Goal: Task Accomplishment & Management: Manage account settings

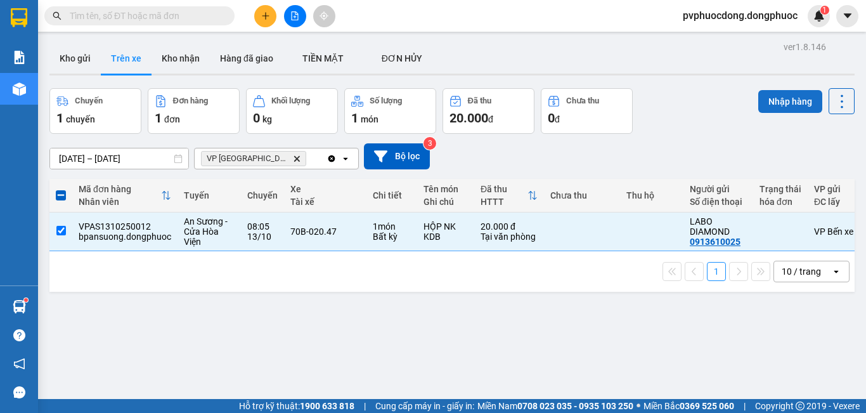
click at [779, 110] on button "Nhập hàng" at bounding box center [790, 101] width 64 height 23
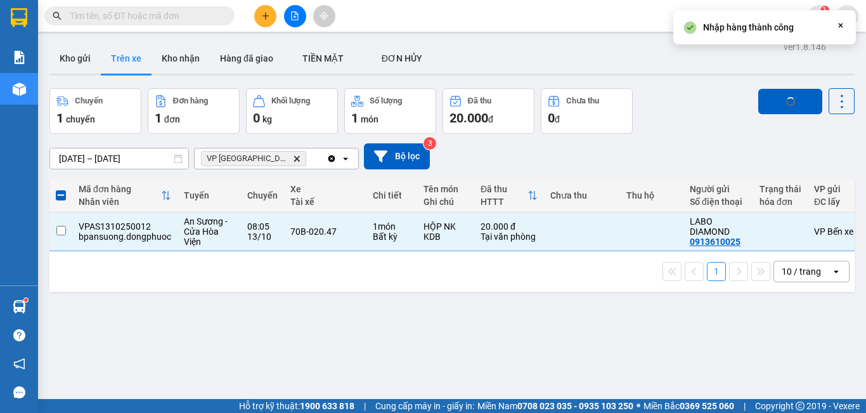
checkbox input "false"
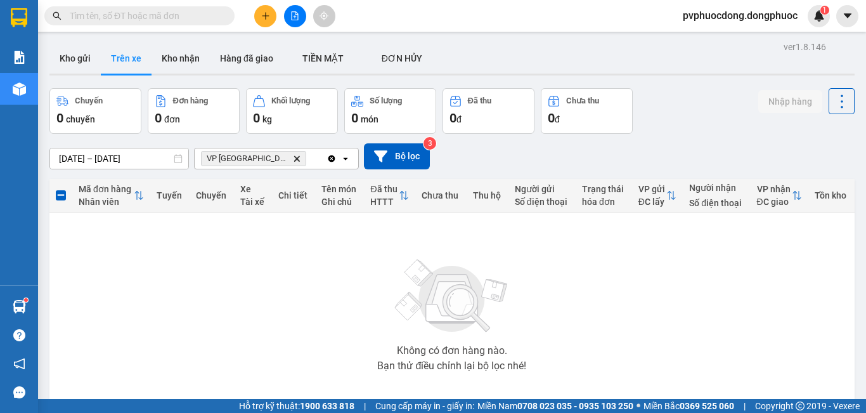
click at [74, 63] on button "Kho gửi" at bounding box center [74, 58] width 51 height 30
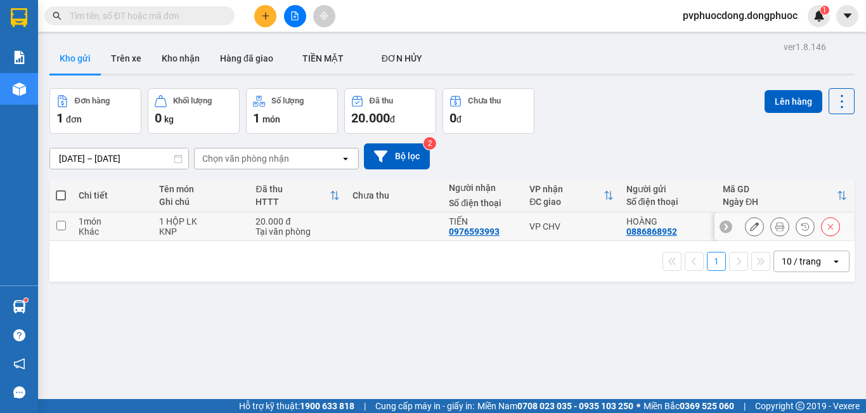
click at [138, 224] on div "1 món" at bounding box center [113, 221] width 68 height 10
checkbox input "true"
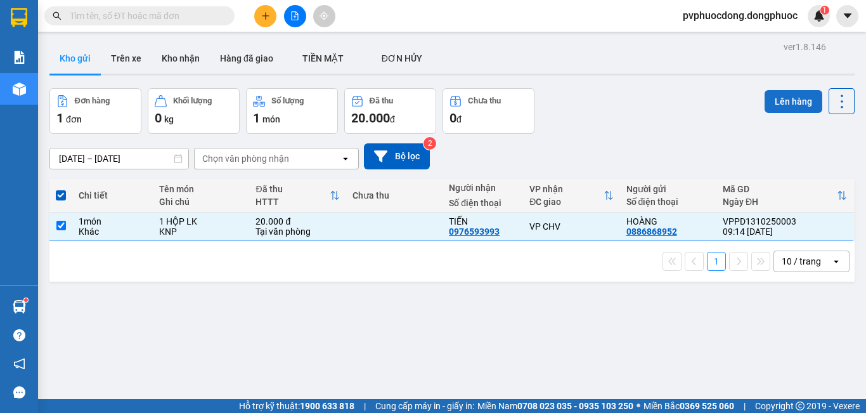
click at [784, 105] on button "Lên hàng" at bounding box center [794, 101] width 58 height 23
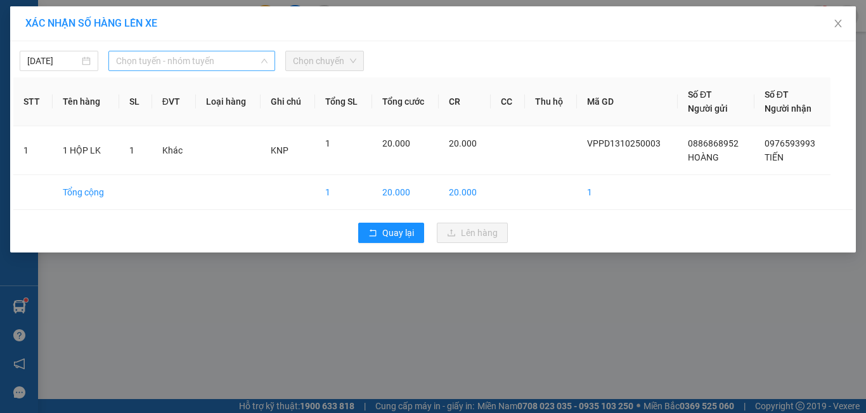
click at [224, 65] on span "Chọn tuyến - nhóm tuyến" at bounding box center [192, 60] width 152 height 19
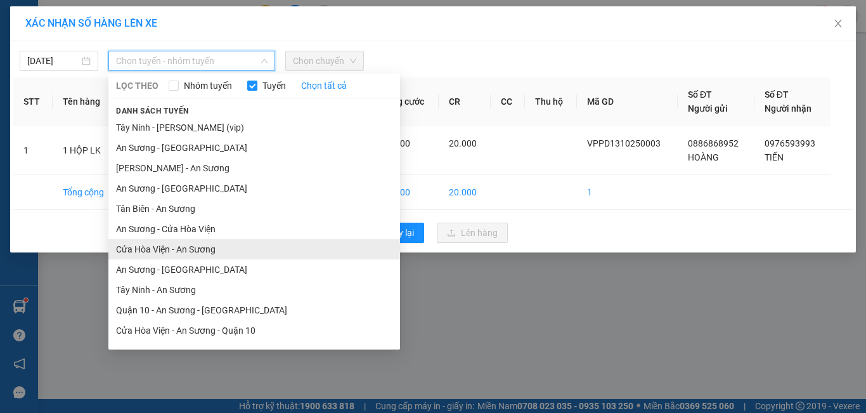
click at [230, 243] on li "Cửa Hòa Viện - An Sương" at bounding box center [254, 249] width 292 height 20
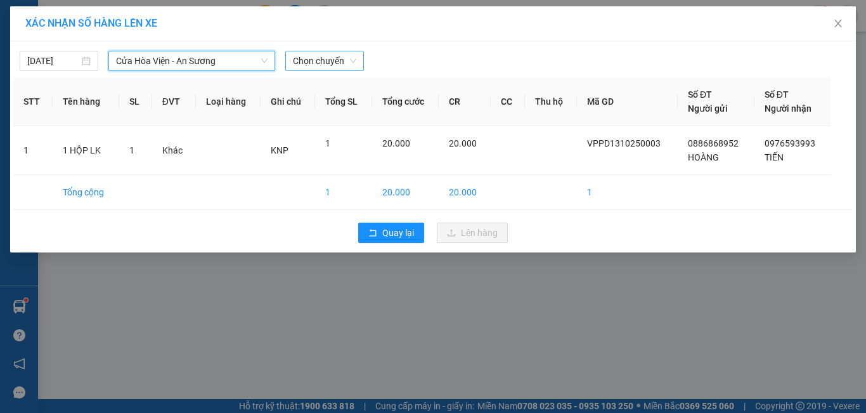
click at [336, 57] on span "Chọn chuyến" at bounding box center [324, 60] width 63 height 19
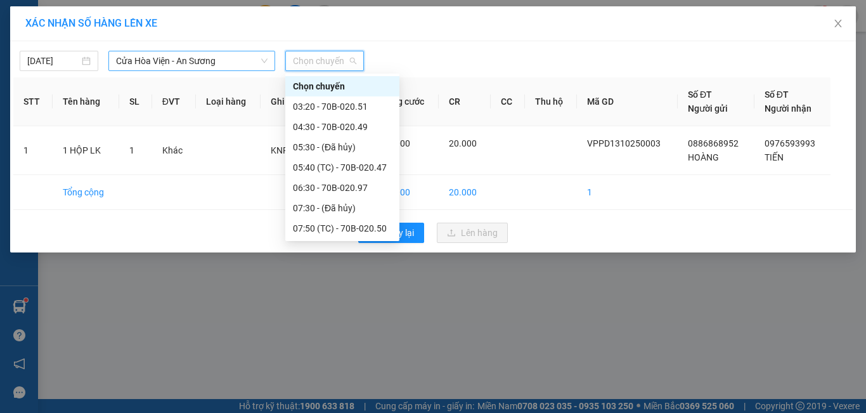
click at [226, 66] on span "Cửa Hòa Viện - An Sương" at bounding box center [192, 60] width 152 height 19
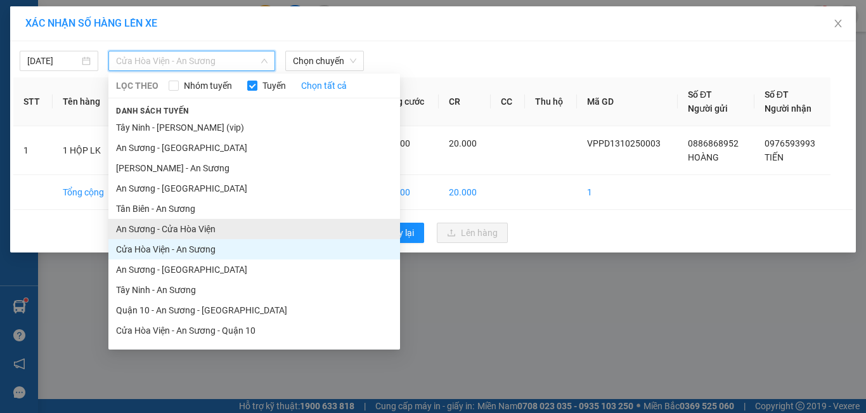
click at [204, 228] on li "An Sương - Cửa Hòa Viện" at bounding box center [254, 229] width 292 height 20
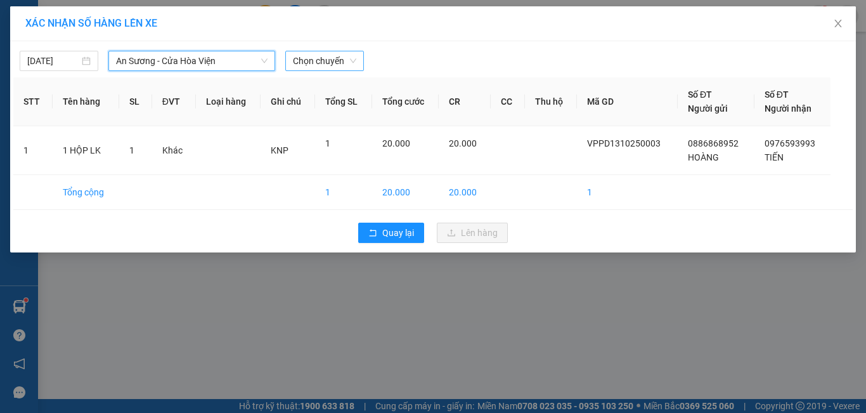
click at [339, 63] on span "Chọn chuyến" at bounding box center [324, 60] width 63 height 19
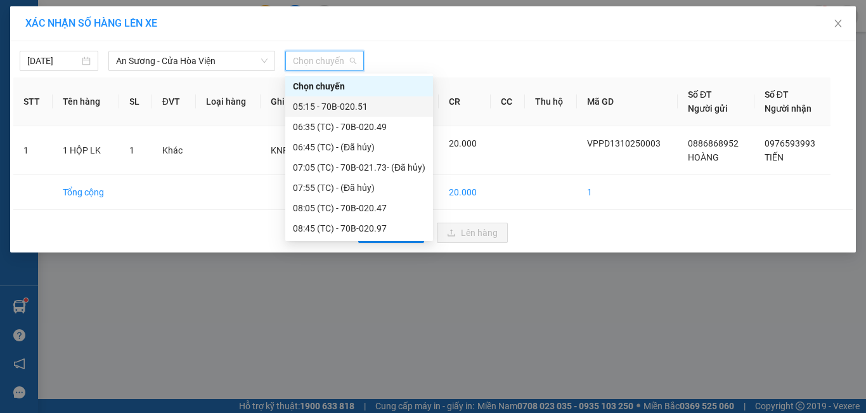
scroll to position [63, 0]
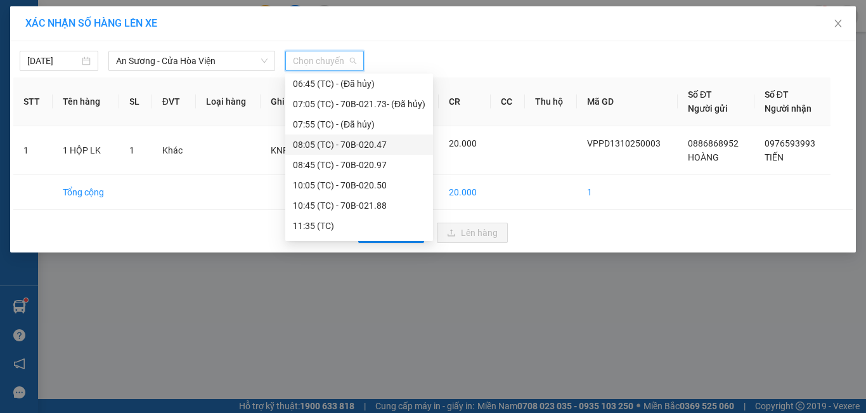
click at [377, 146] on div "08:05 (TC) - 70B-020.47" at bounding box center [359, 145] width 133 height 14
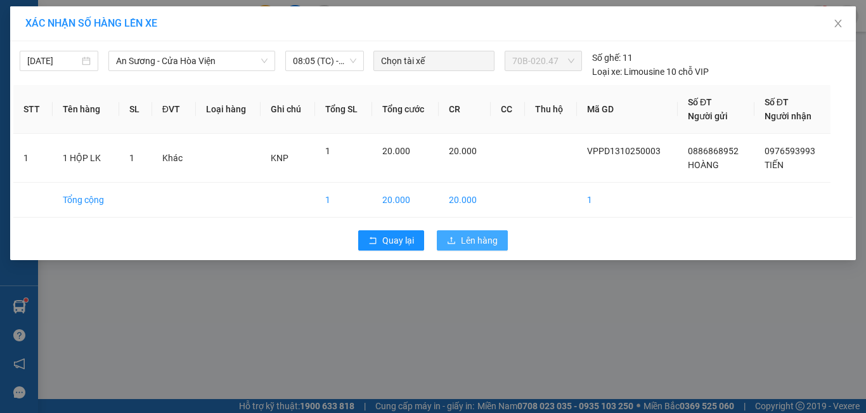
click at [488, 245] on span "Lên hàng" at bounding box center [479, 240] width 37 height 14
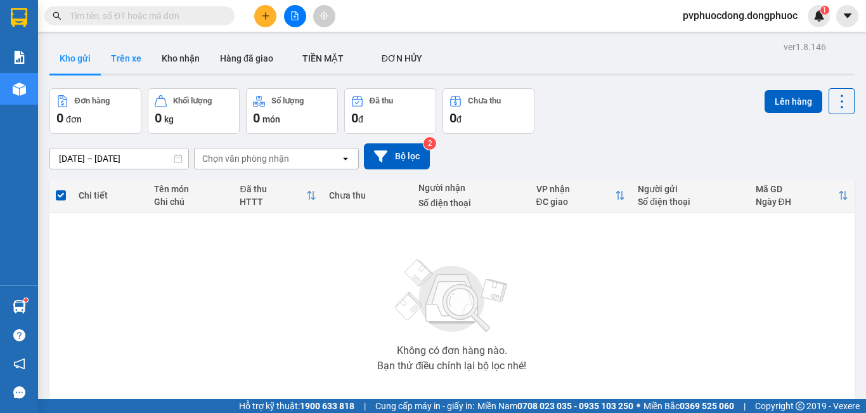
click at [139, 62] on button "Trên xe" at bounding box center [126, 58] width 51 height 30
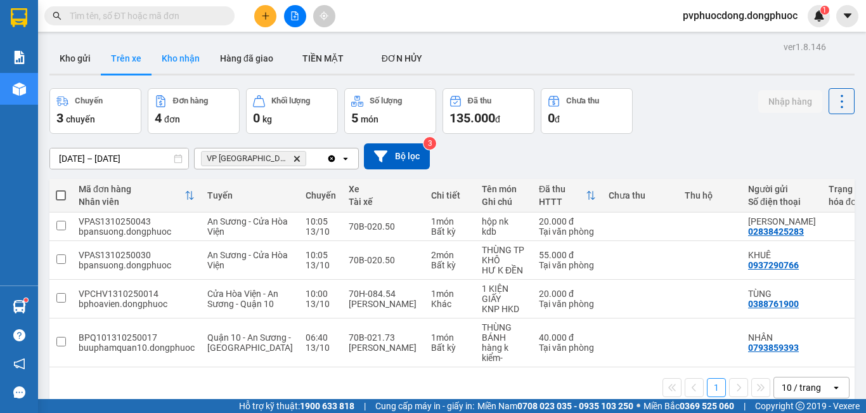
click at [204, 56] on button "Kho nhận" at bounding box center [181, 58] width 58 height 30
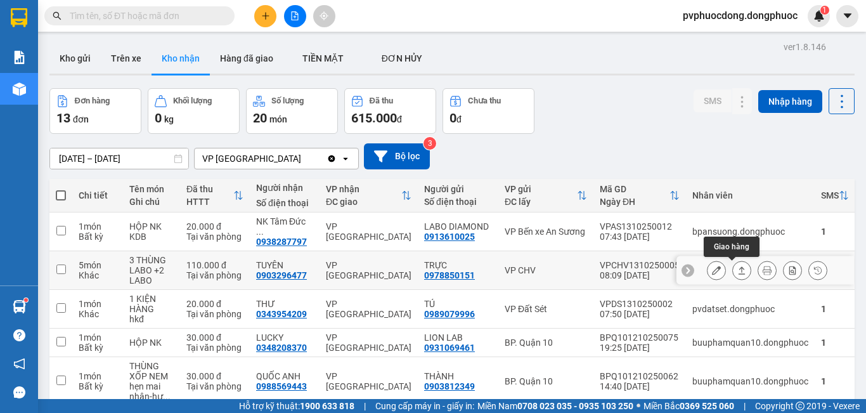
click at [737, 271] on icon at bounding box center [741, 270] width 9 height 9
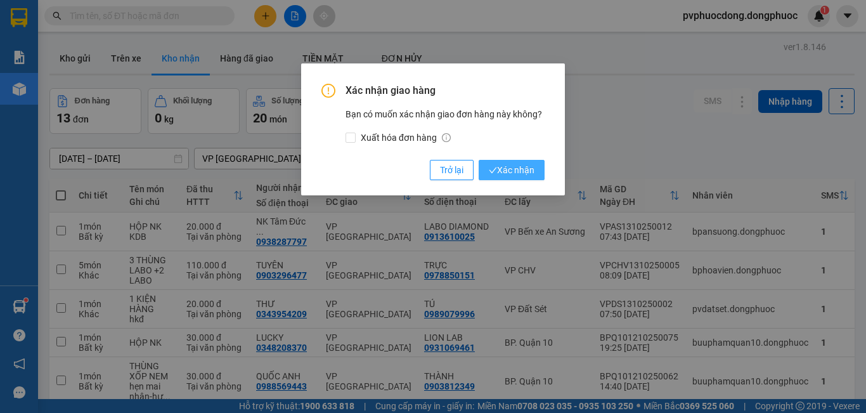
click at [522, 169] on span "Xác nhận" at bounding box center [512, 170] width 46 height 14
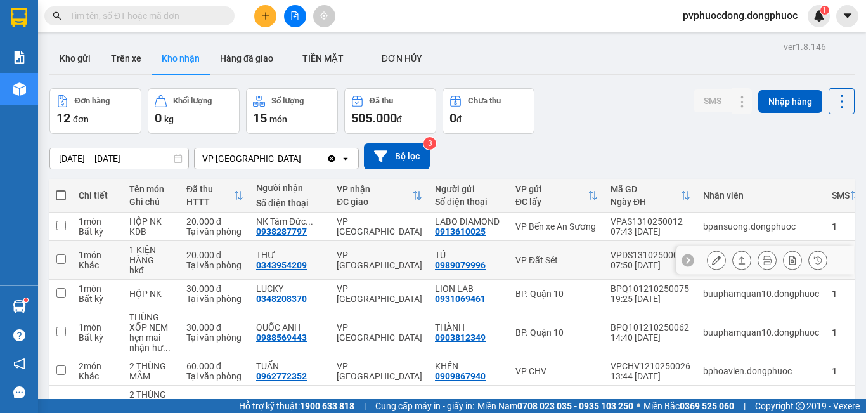
scroll to position [127, 0]
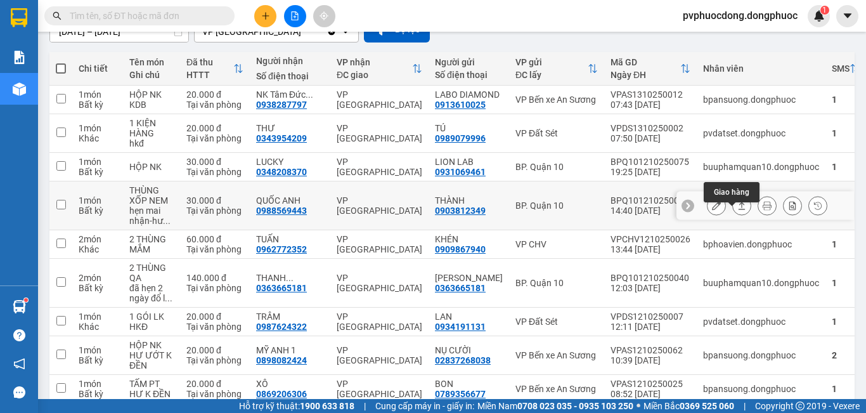
click at [737, 210] on icon at bounding box center [741, 205] width 9 height 9
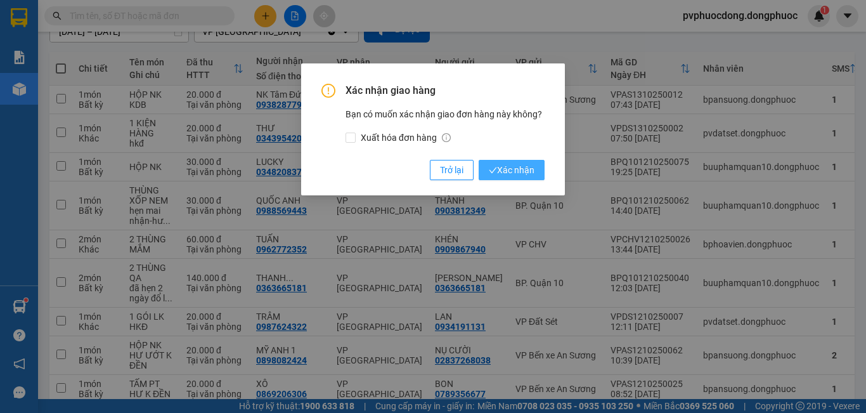
click at [498, 165] on span "Xác nhận" at bounding box center [512, 170] width 46 height 14
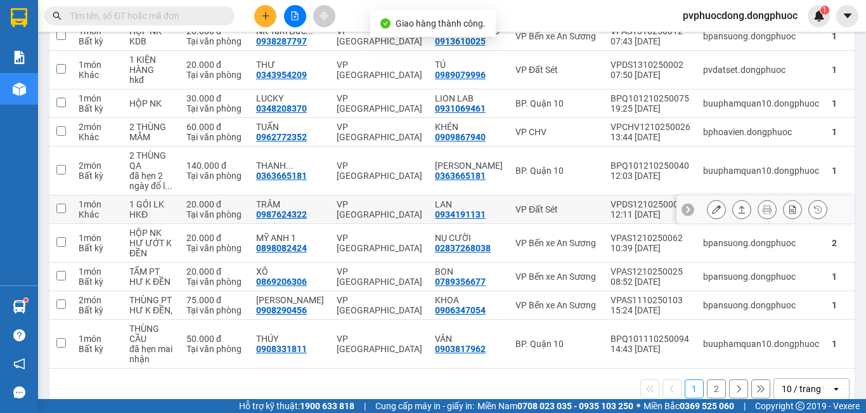
scroll to position [222, 0]
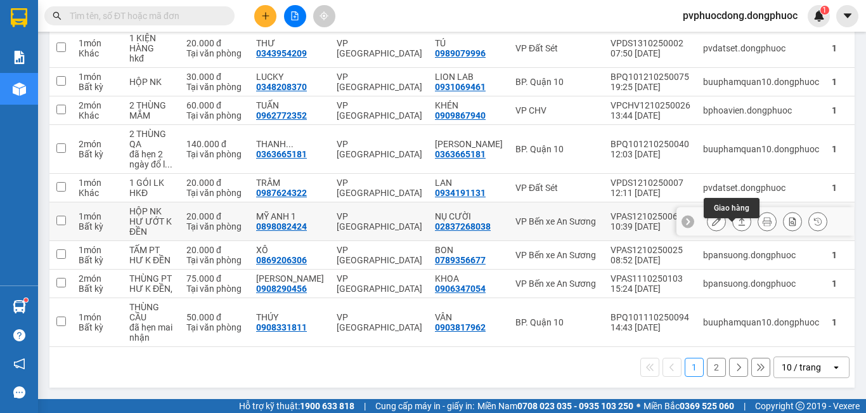
click at [737, 219] on icon at bounding box center [741, 221] width 9 height 9
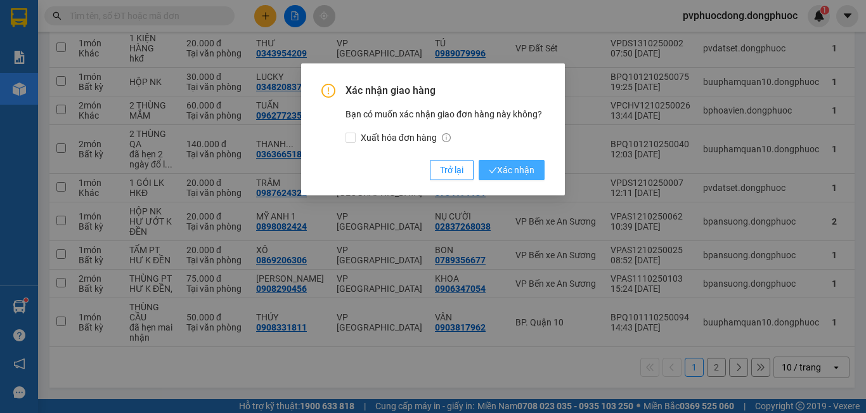
click at [538, 177] on button "Xác nhận" at bounding box center [512, 170] width 66 height 20
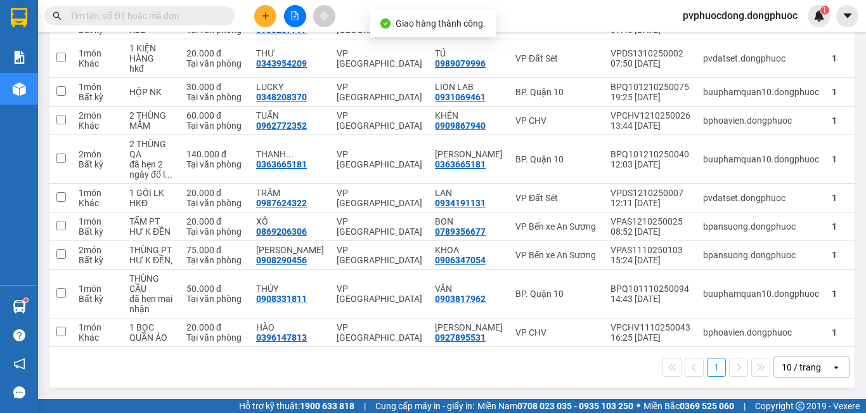
scroll to position [212, 0]
click at [737, 257] on icon at bounding box center [741, 254] width 9 height 9
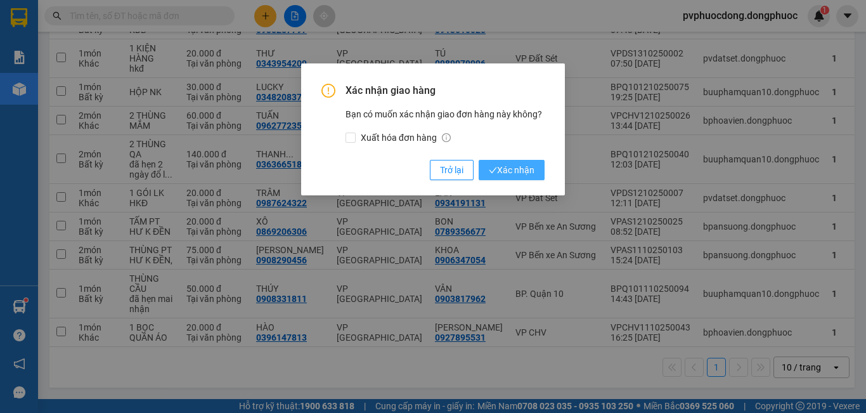
click at [518, 171] on span "Xác nhận" at bounding box center [512, 170] width 46 height 14
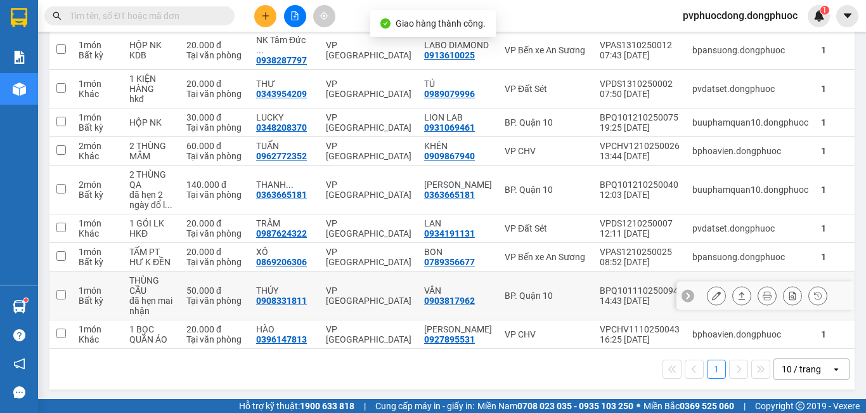
scroll to position [183, 0]
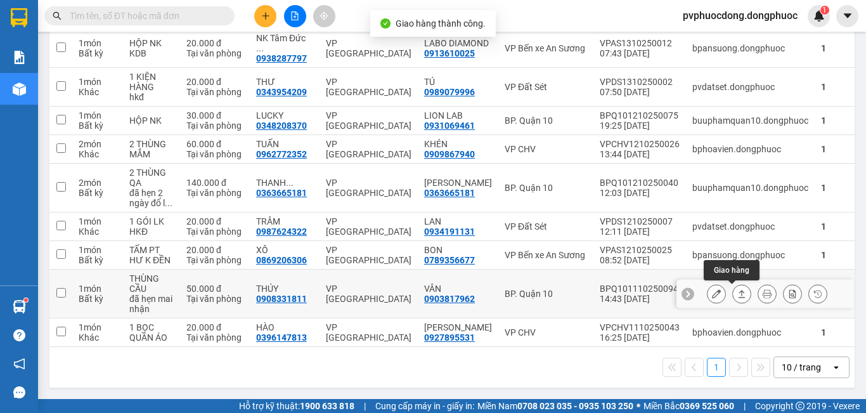
click at [737, 292] on icon at bounding box center [741, 293] width 9 height 9
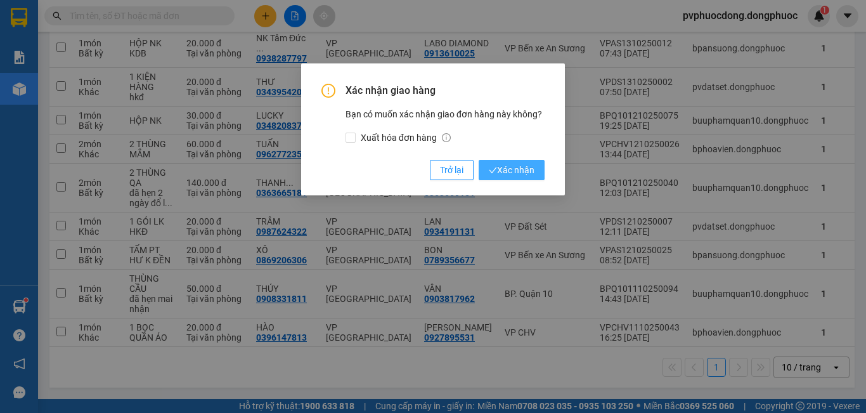
click at [510, 169] on span "Xác nhận" at bounding box center [512, 170] width 46 height 14
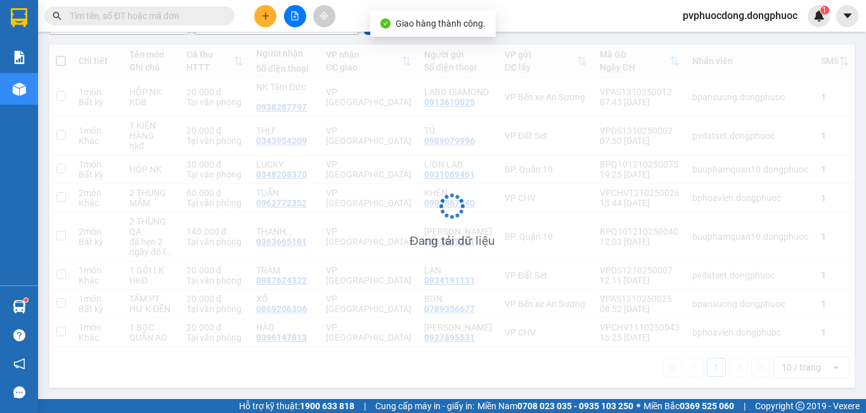
scroll to position [134, 0]
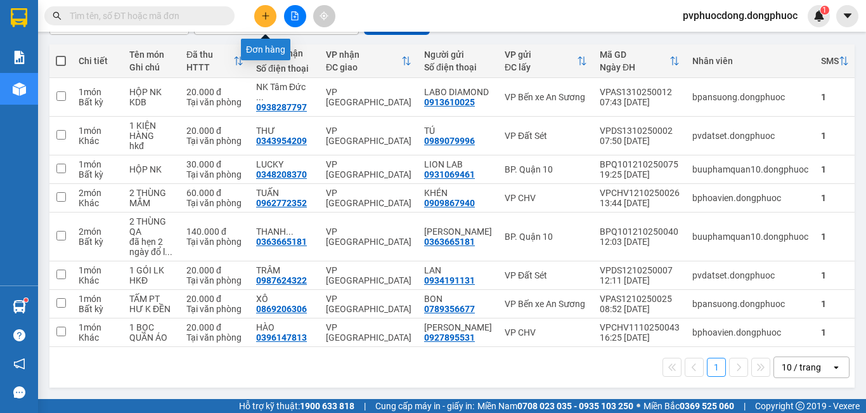
click at [270, 19] on button at bounding box center [265, 16] width 22 height 22
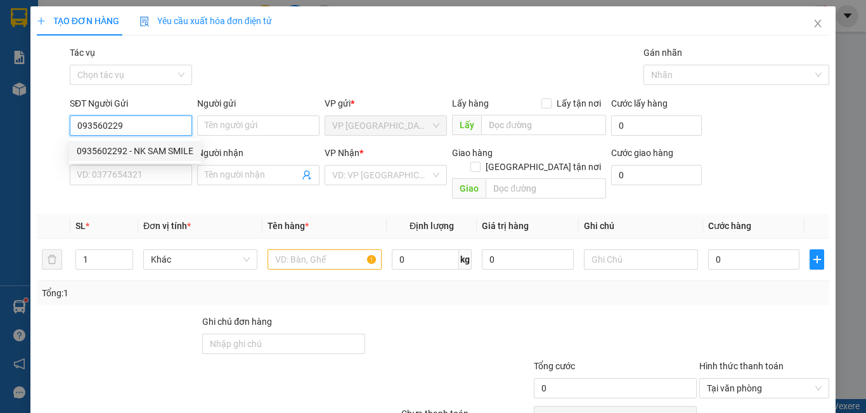
click at [112, 150] on div "0935602292 - NK SAM SMILE" at bounding box center [135, 151] width 117 height 14
type input "0935602292"
type input "NK SAM SMILE"
type input "0869854444"
type input "NT LAB"
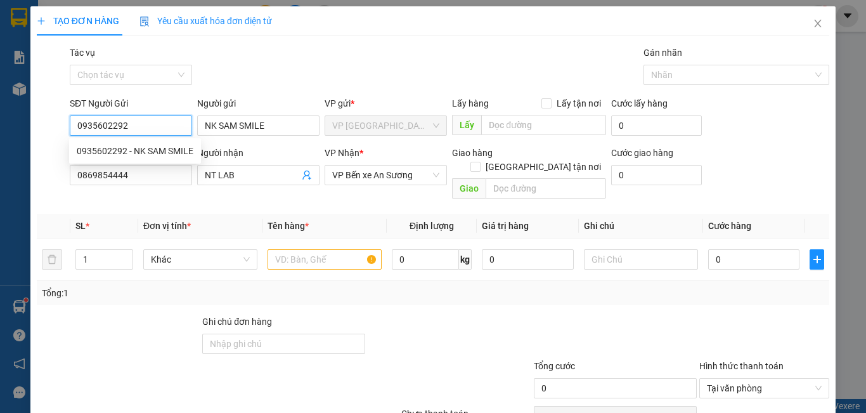
type input "20.000"
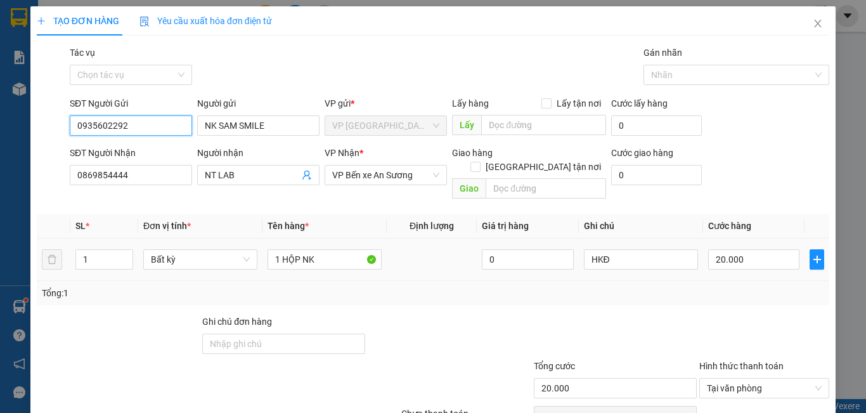
scroll to position [56, 0]
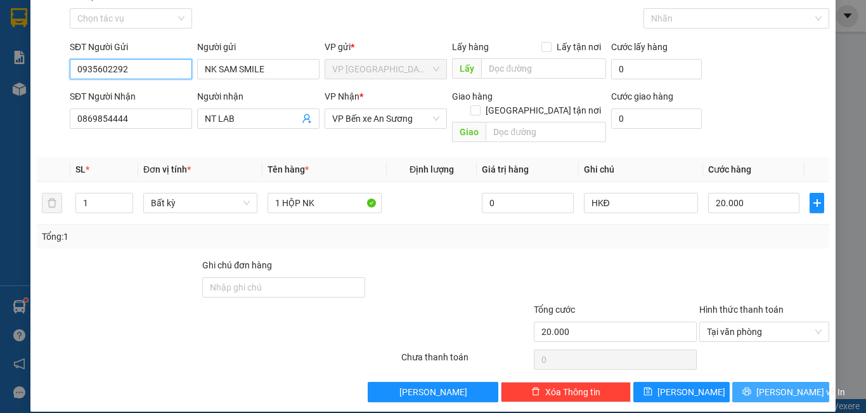
type input "0935602292"
click at [767, 385] on span "[PERSON_NAME] và In" at bounding box center [800, 392] width 89 height 14
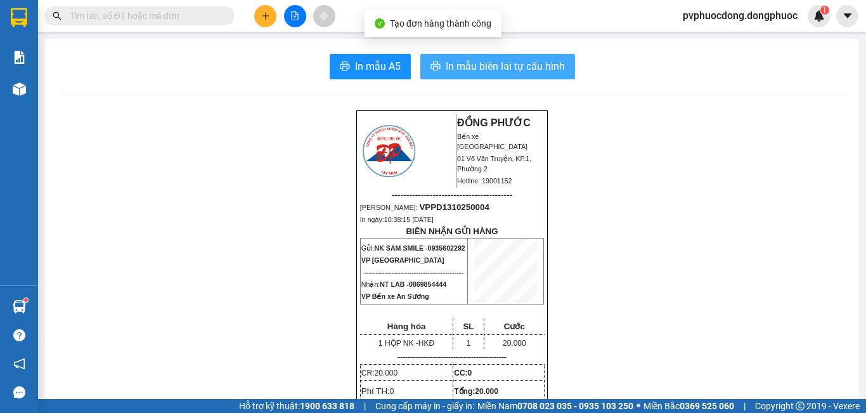
click at [520, 70] on span "In mẫu biên lai tự cấu hình" at bounding box center [505, 66] width 119 height 16
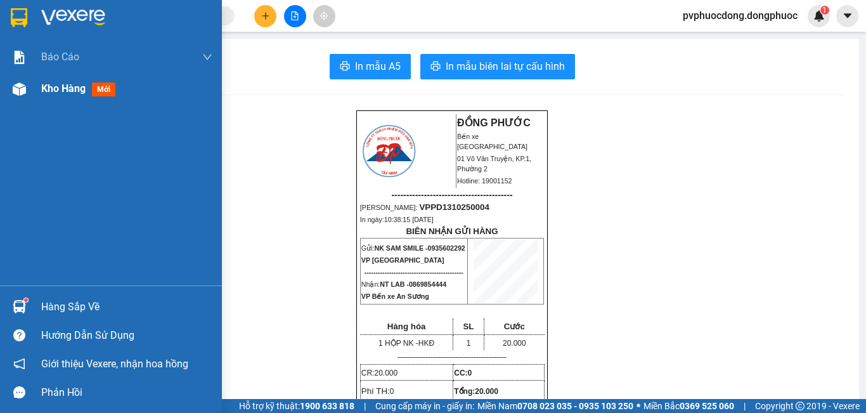
click at [21, 89] on img at bounding box center [19, 88] width 13 height 13
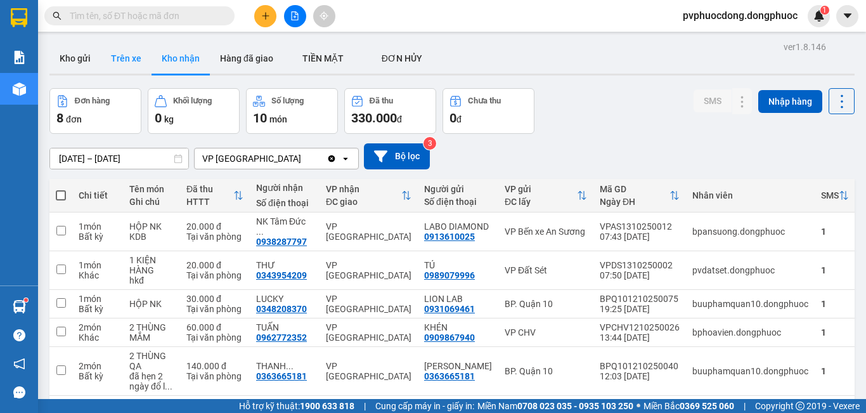
click at [119, 51] on button "Trên xe" at bounding box center [126, 58] width 51 height 30
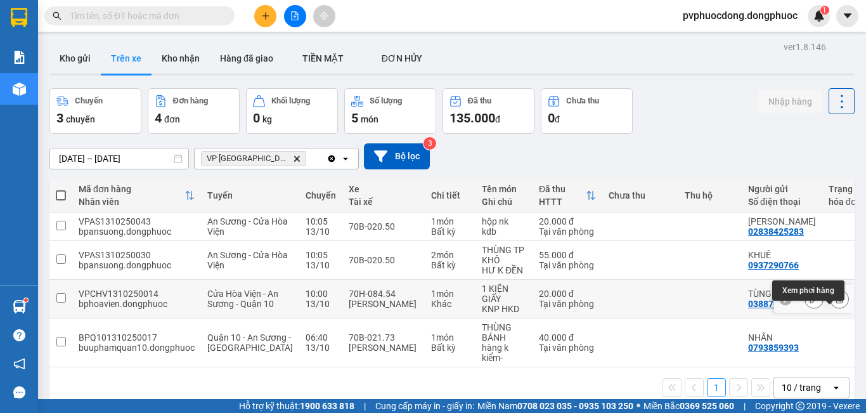
click at [836, 303] on icon at bounding box center [839, 298] width 7 height 9
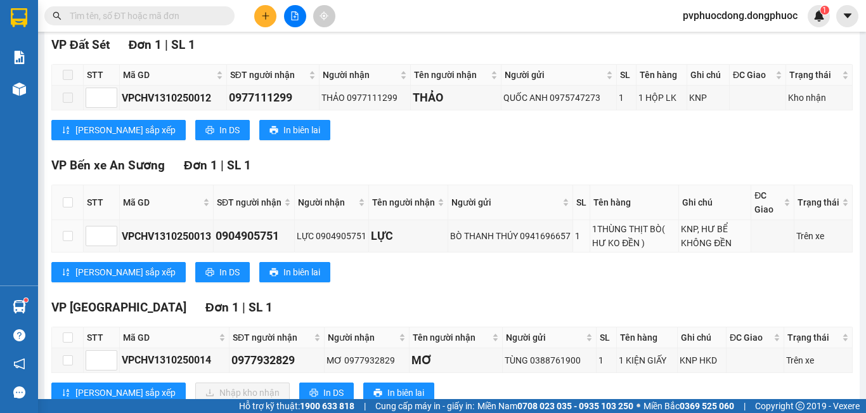
scroll to position [240, 0]
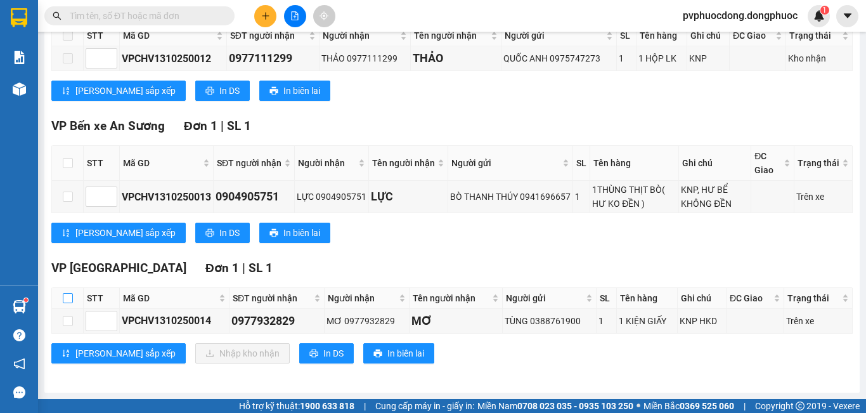
click at [70, 299] on input "checkbox" at bounding box center [68, 298] width 10 height 10
checkbox input "true"
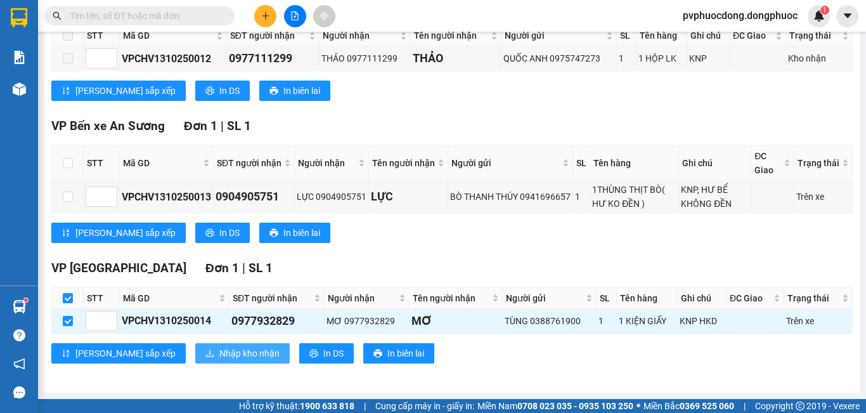
click at [195, 359] on button "Nhập kho nhận" at bounding box center [242, 353] width 94 height 20
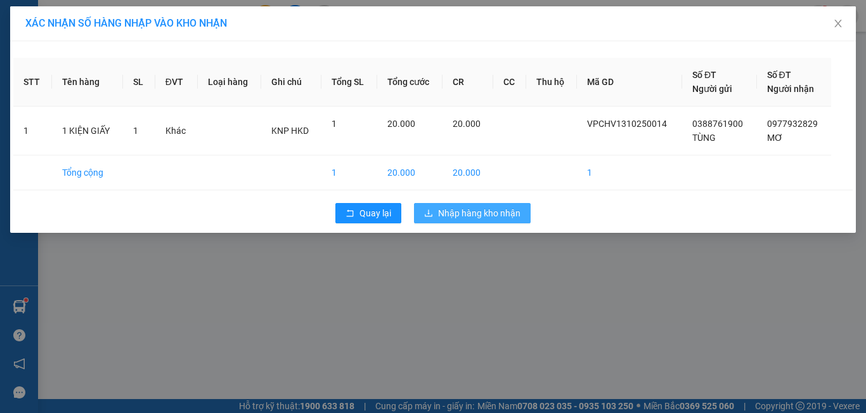
click at [481, 210] on span "Nhập hàng kho nhận" at bounding box center [479, 213] width 82 height 14
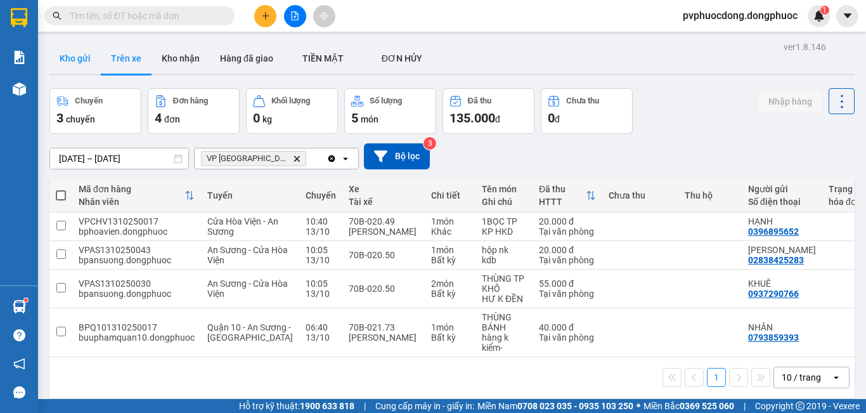
click at [87, 62] on button "Kho gửi" at bounding box center [74, 58] width 51 height 30
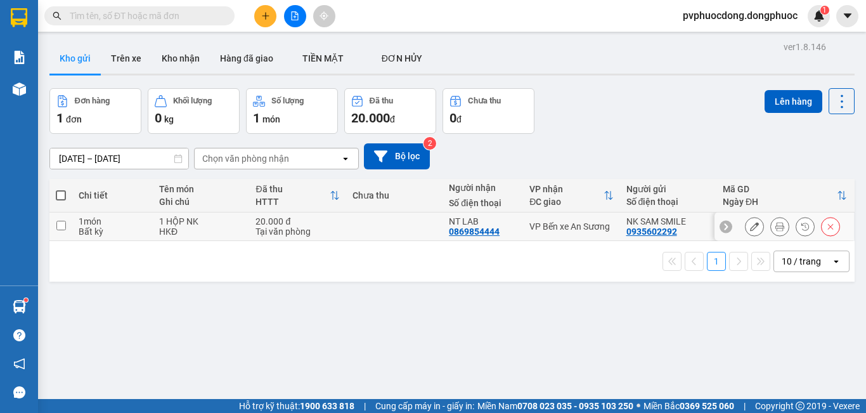
click at [140, 214] on td "1 món Bất kỳ" at bounding box center [112, 226] width 81 height 29
checkbox input "true"
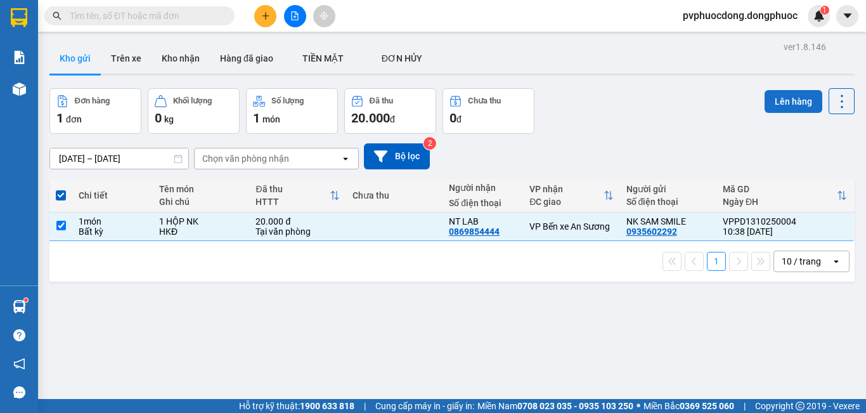
click at [788, 104] on button "Lên hàng" at bounding box center [794, 101] width 58 height 23
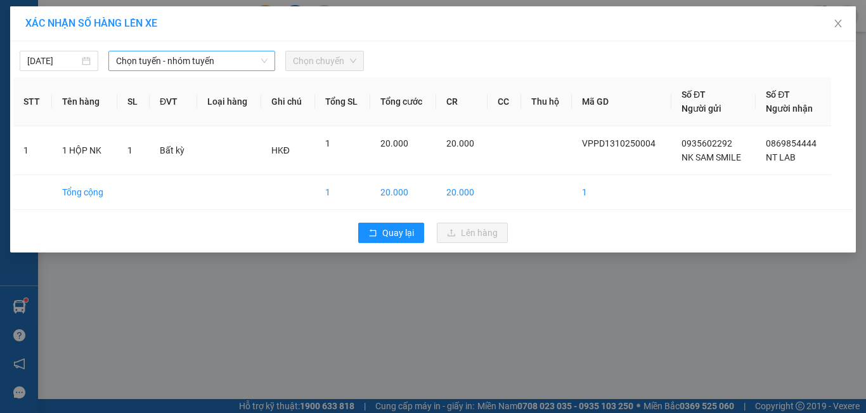
click at [256, 59] on span "Chọn tuyến - nhóm tuyến" at bounding box center [192, 60] width 152 height 19
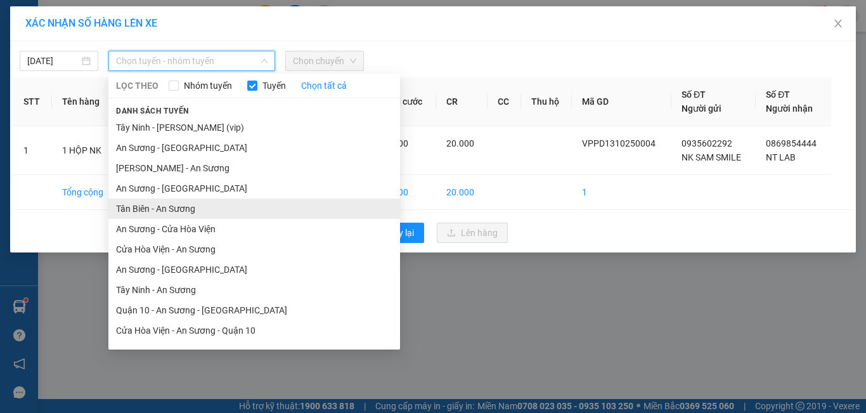
scroll to position [57, 0]
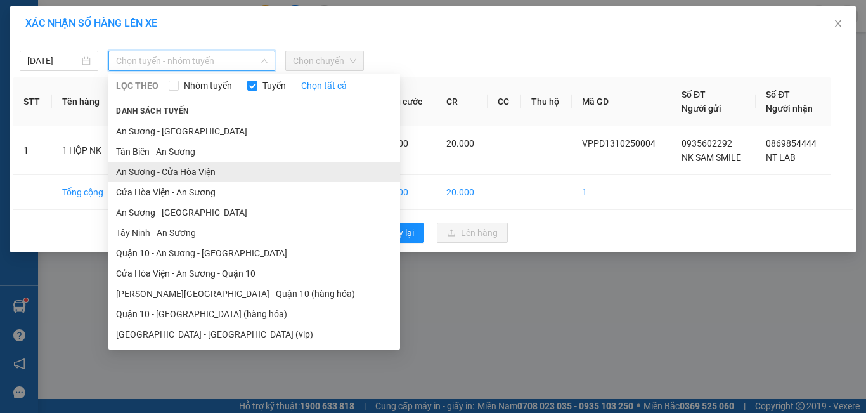
click at [163, 179] on li "An Sương - Cửa Hòa Viện" at bounding box center [254, 172] width 292 height 20
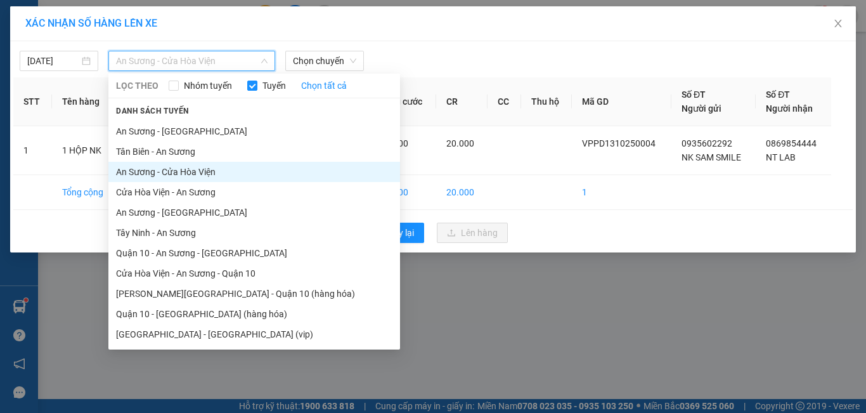
click at [232, 64] on span "An Sương - Cửa Hòa Viện" at bounding box center [192, 60] width 152 height 19
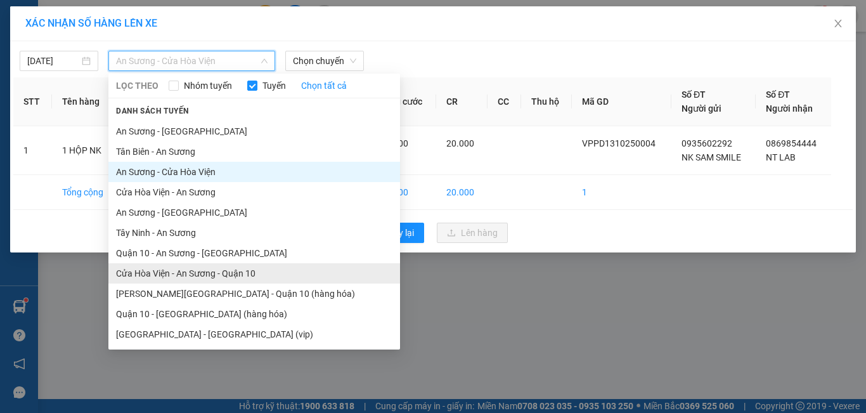
click at [183, 275] on li "Cửa Hòa Viện - An Sương - Quận 10" at bounding box center [254, 273] width 292 height 20
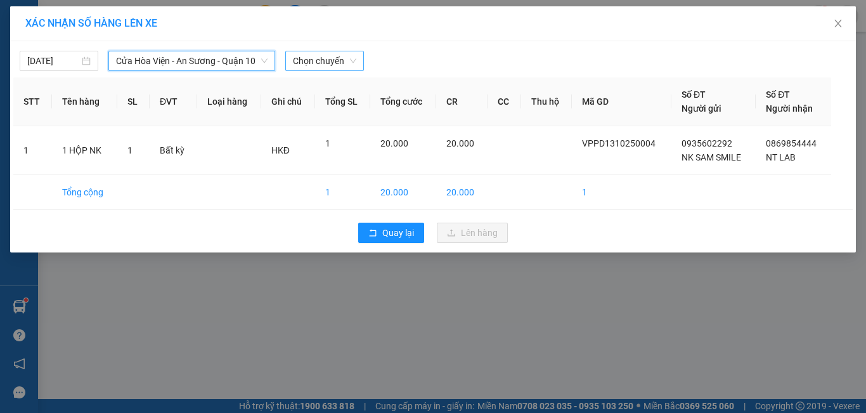
click at [347, 60] on span "Chọn chuyến" at bounding box center [324, 60] width 63 height 19
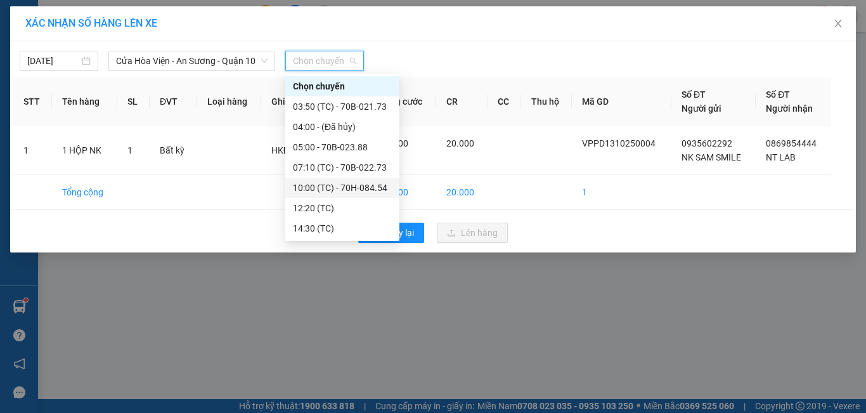
click at [368, 181] on div "10:00 (TC) - 70H-084.54" at bounding box center [342, 188] width 99 height 14
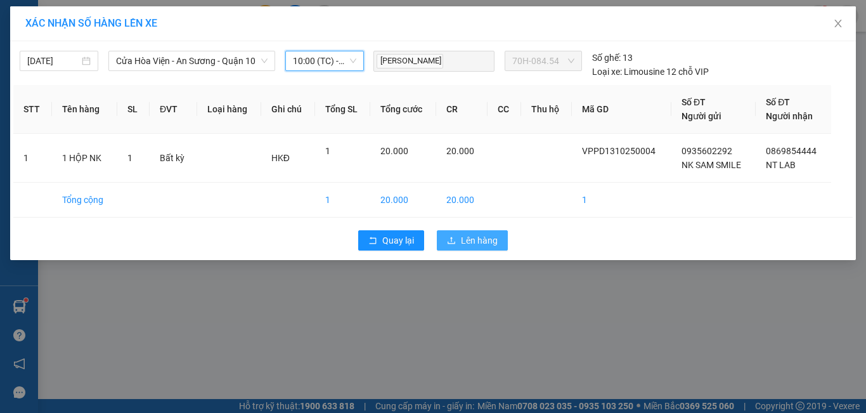
click at [450, 242] on icon "upload" at bounding box center [451, 240] width 9 height 9
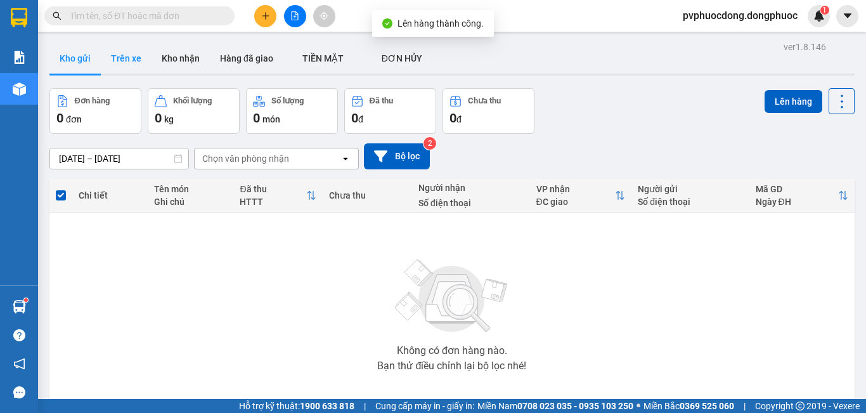
click at [134, 55] on button "Trên xe" at bounding box center [126, 58] width 51 height 30
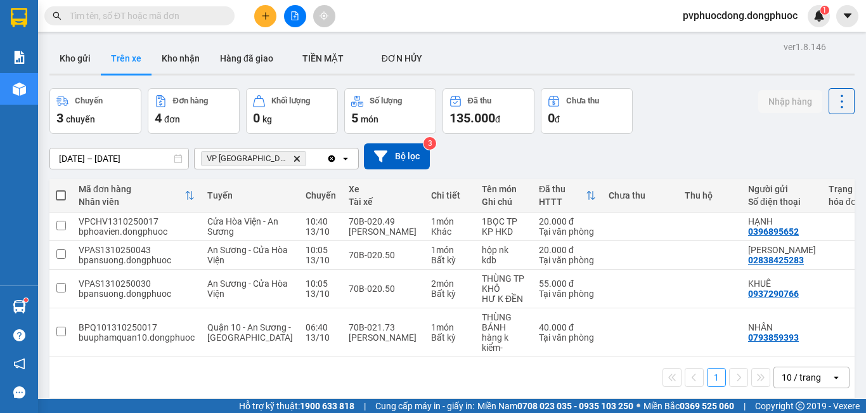
click at [263, 16] on icon "plus" at bounding box center [265, 15] width 9 height 9
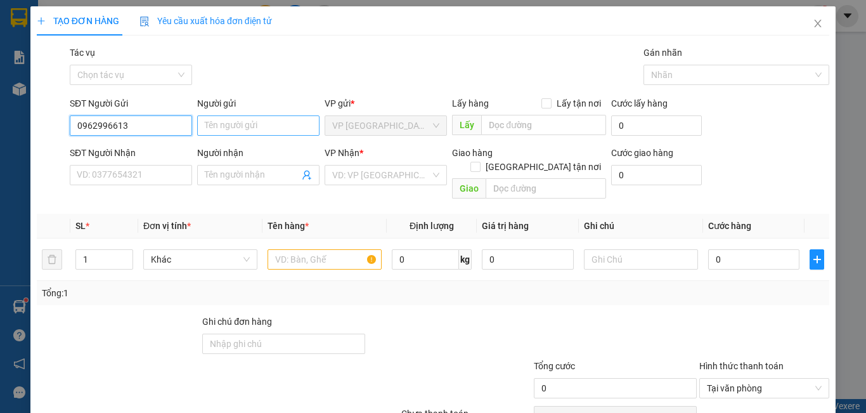
type input "0962996613"
click at [231, 127] on input "Người gửi" at bounding box center [258, 125] width 122 height 20
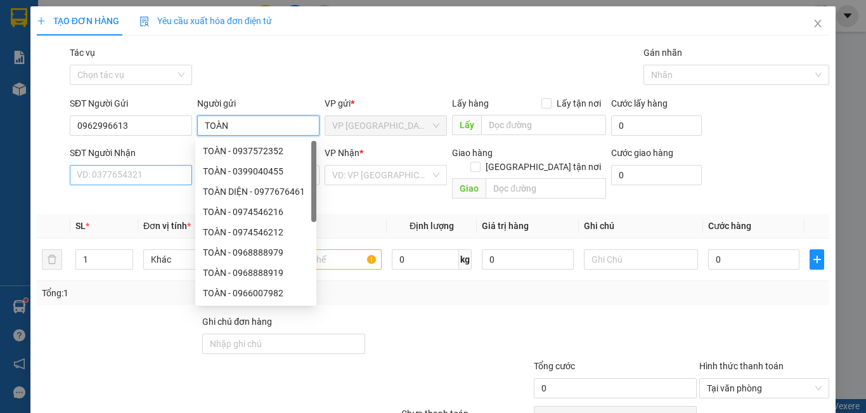
type input "TOÀN"
click at [167, 174] on input "SĐT Người Nhận" at bounding box center [131, 175] width 122 height 20
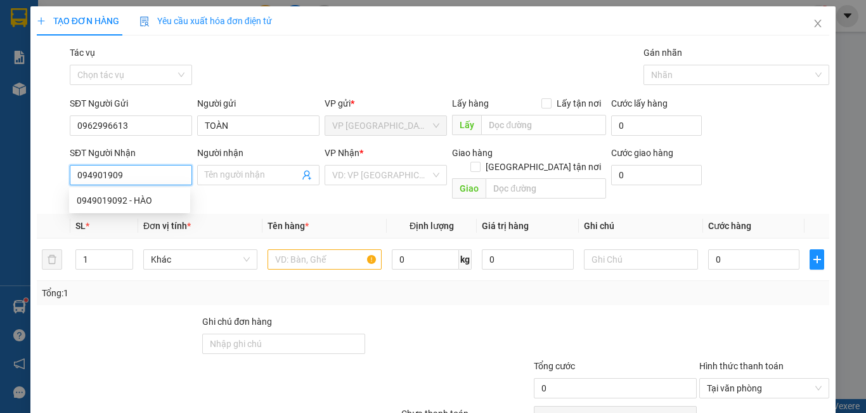
type input "0949019092"
click at [156, 197] on div "0949019092 - HÀO" at bounding box center [130, 200] width 106 height 14
type input "HÀO"
type input "100.000"
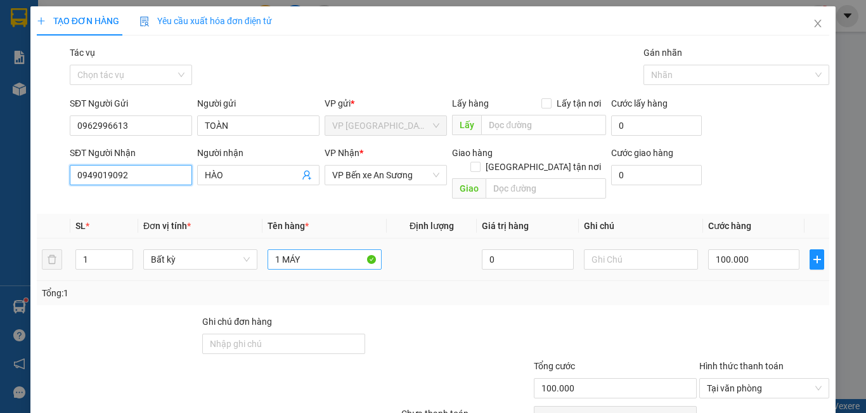
type input "0949019092"
click at [329, 252] on input "1 MÁY" at bounding box center [325, 259] width 114 height 20
type input "1 BỌC CÂY"
click at [756, 249] on input "100.000" at bounding box center [753, 259] width 91 height 20
type input "2"
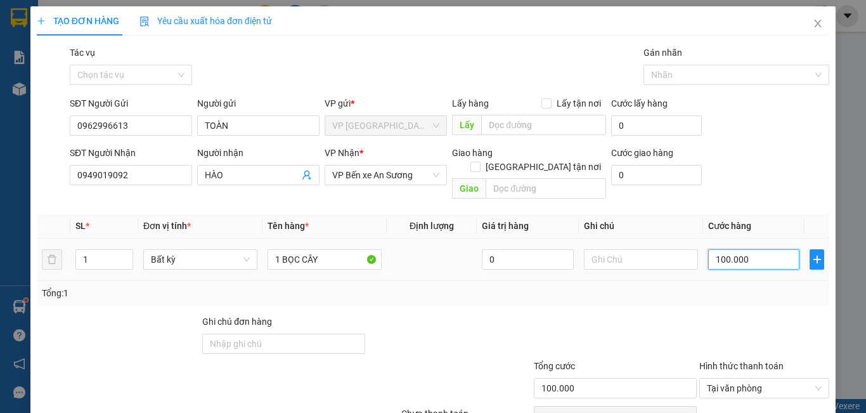
type input "2"
type input "20"
type input "20.000"
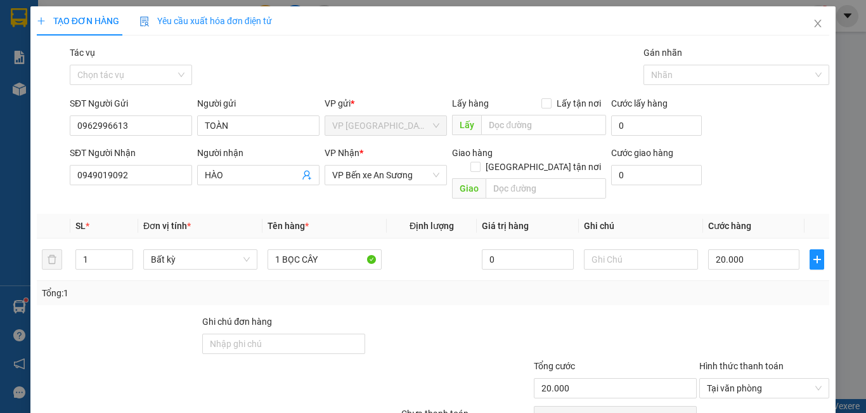
click at [712, 293] on div "Transit Pickup Surcharge Ids Transit Deliver Surcharge Ids Transit Deliver Surc…" at bounding box center [433, 252] width 793 height 413
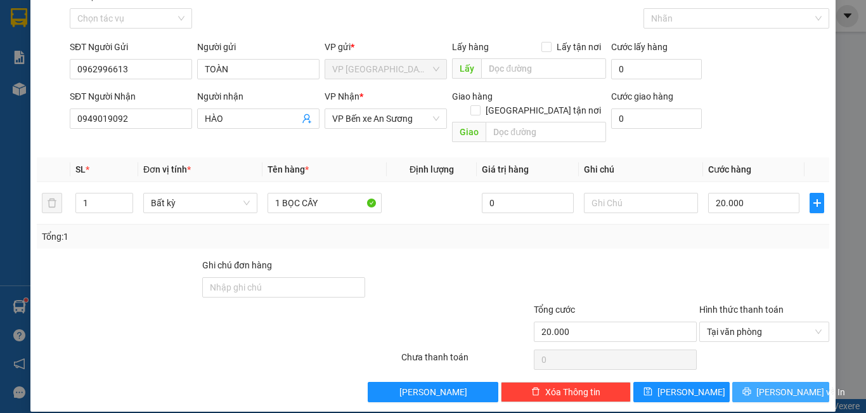
click at [787, 385] on span "[PERSON_NAME] và In" at bounding box center [800, 392] width 89 height 14
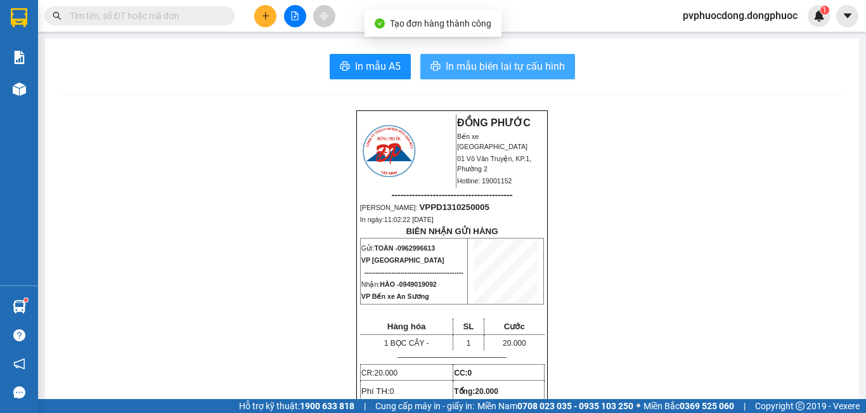
click at [488, 55] on button "In mẫu biên lai tự cấu hình" at bounding box center [497, 66] width 155 height 25
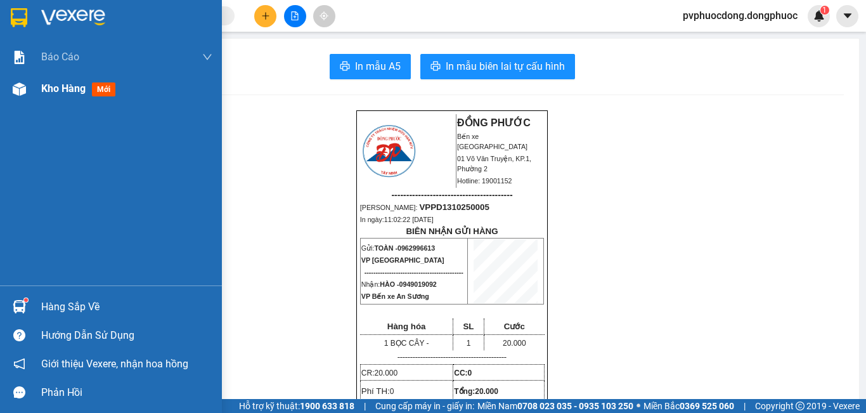
click at [27, 89] on div at bounding box center [19, 89] width 22 height 22
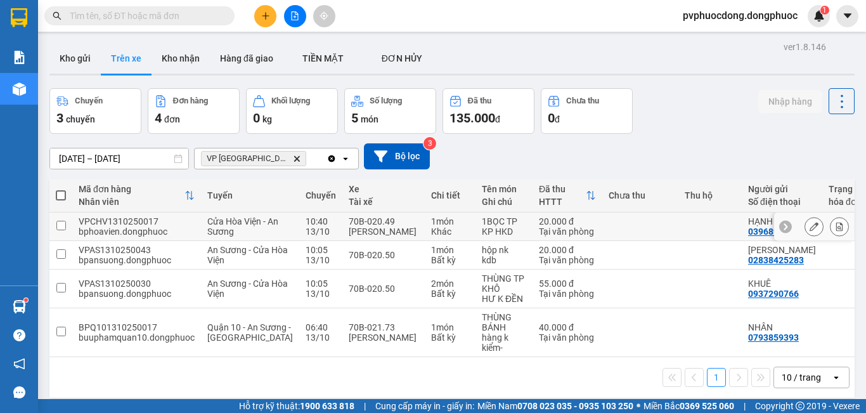
click at [432, 226] on td "1 món Khác" at bounding box center [450, 226] width 51 height 29
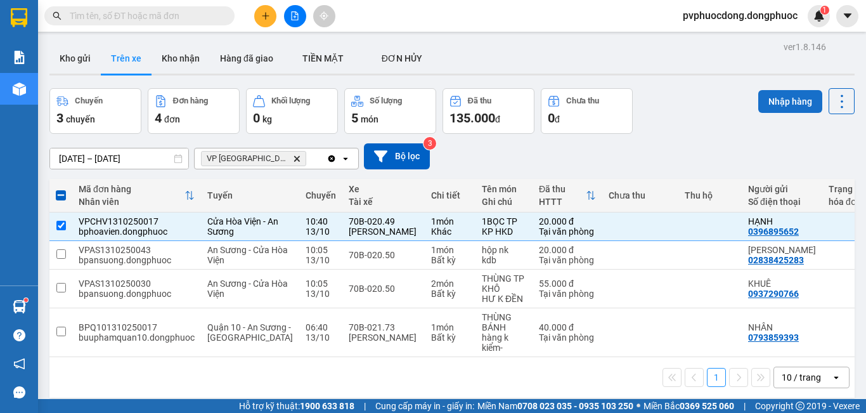
click at [761, 100] on button "Nhập hàng" at bounding box center [790, 101] width 64 height 23
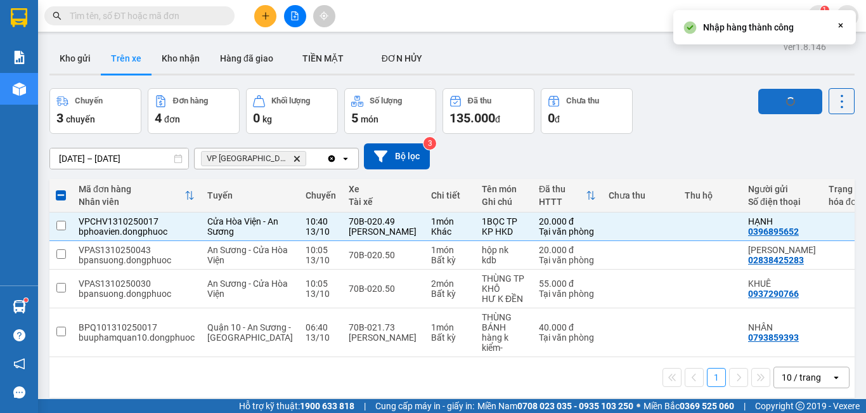
checkbox input "false"
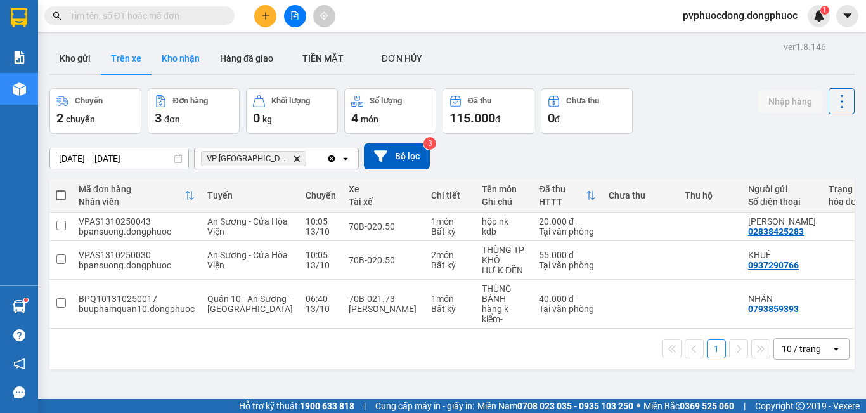
click at [204, 51] on button "Kho nhận" at bounding box center [181, 58] width 58 height 30
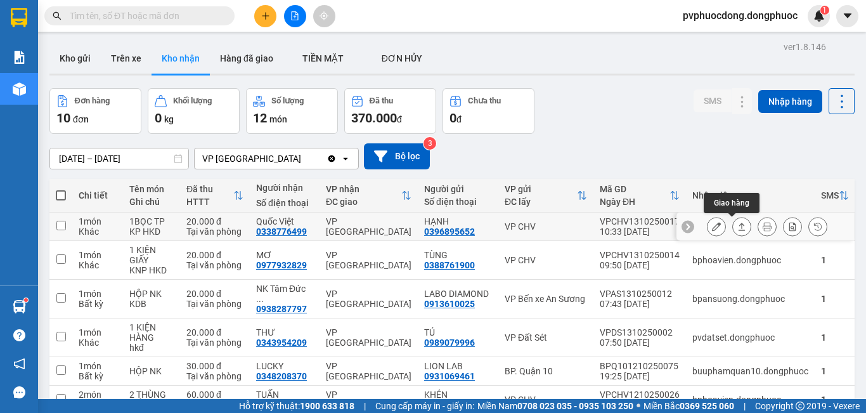
click at [737, 227] on icon at bounding box center [741, 226] width 9 height 9
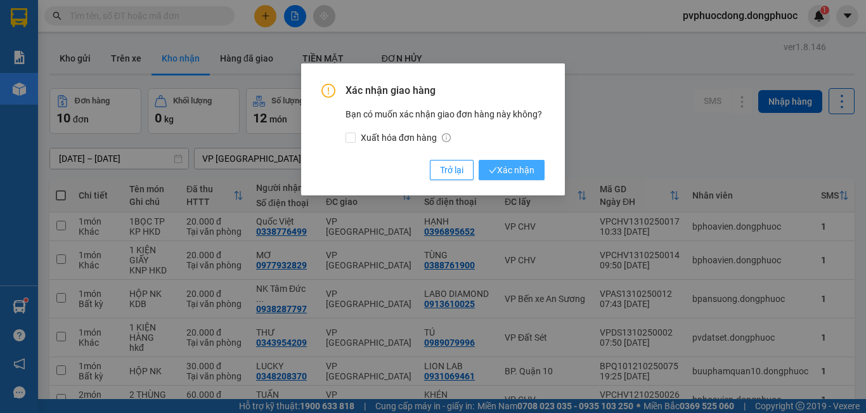
click at [510, 171] on span "Xác nhận" at bounding box center [512, 170] width 46 height 14
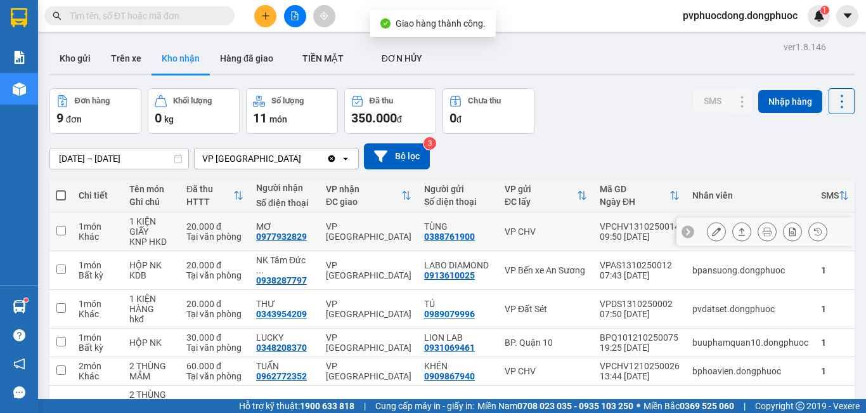
click at [738, 232] on button at bounding box center [742, 232] width 18 height 22
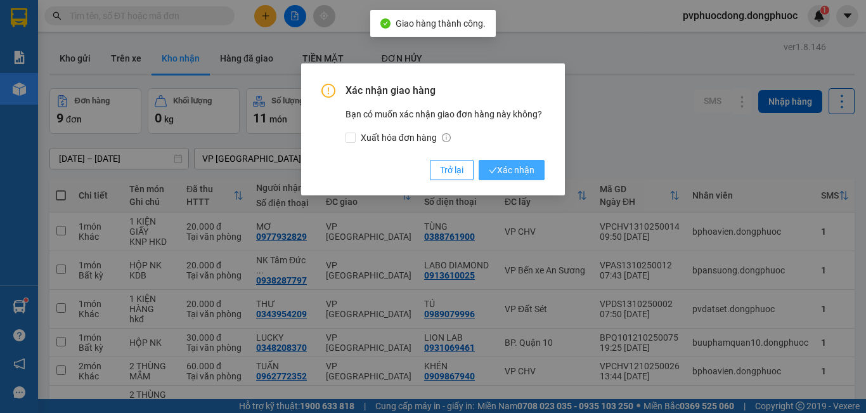
click at [510, 175] on span "Xác nhận" at bounding box center [512, 170] width 46 height 14
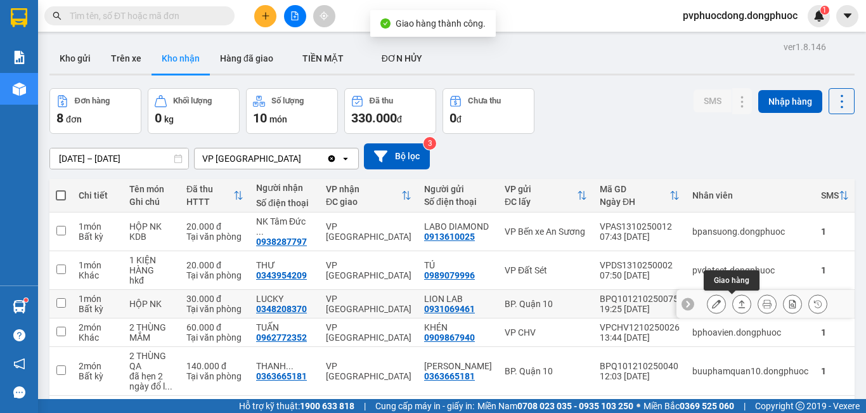
click at [737, 302] on icon at bounding box center [741, 303] width 9 height 9
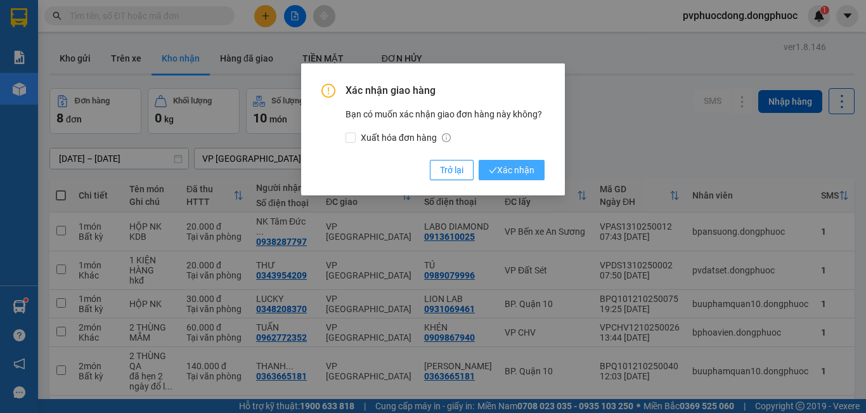
click at [501, 167] on span "Xác nhận" at bounding box center [512, 170] width 46 height 14
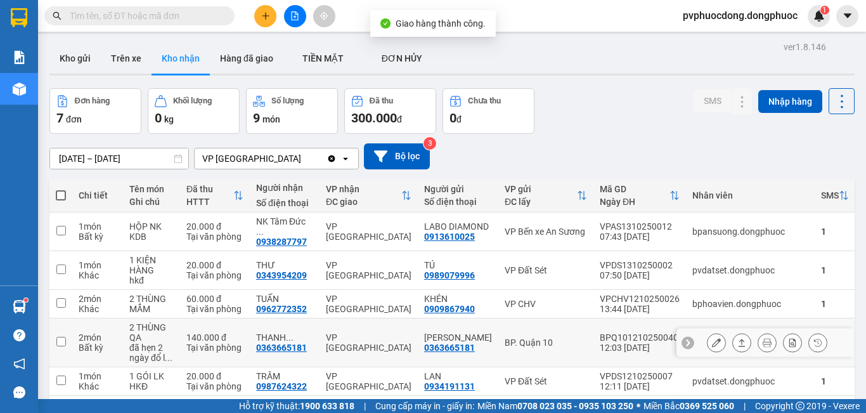
scroll to position [106, 0]
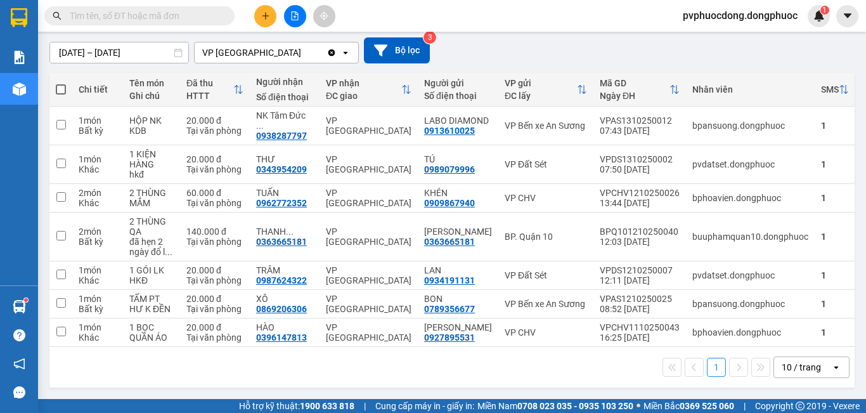
click at [265, 16] on icon "plus" at bounding box center [265, 15] width 7 height 1
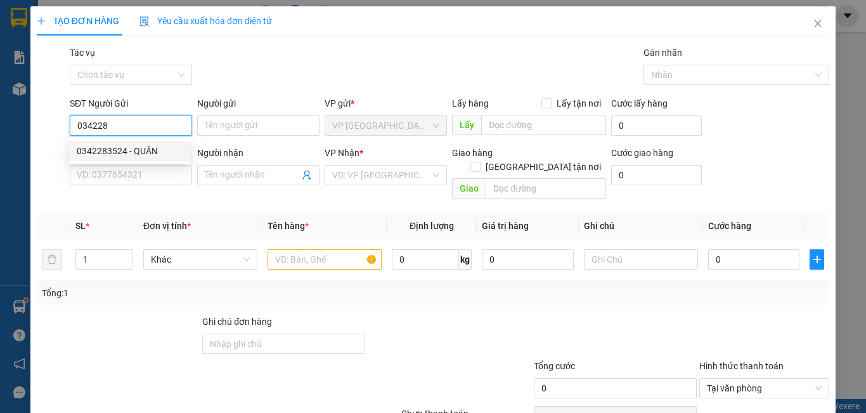
click at [128, 153] on div "0342283524 - QUÂN" at bounding box center [130, 151] width 106 height 14
type input "0342283524"
type input "QUÂN"
type input "0932153388"
type input "TÂM"
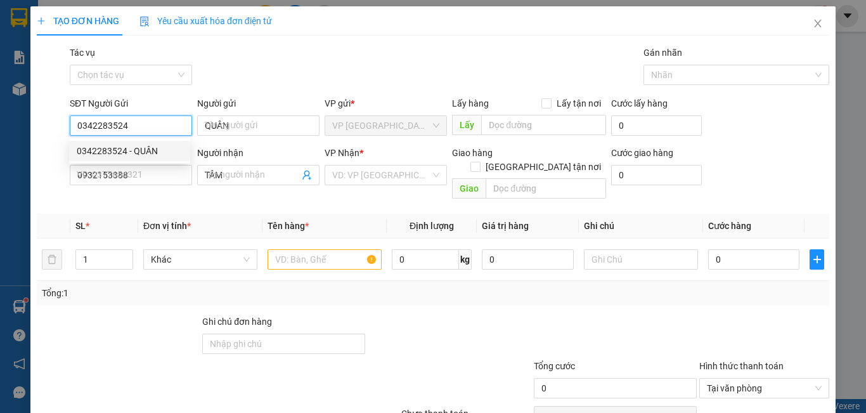
type input "30.000"
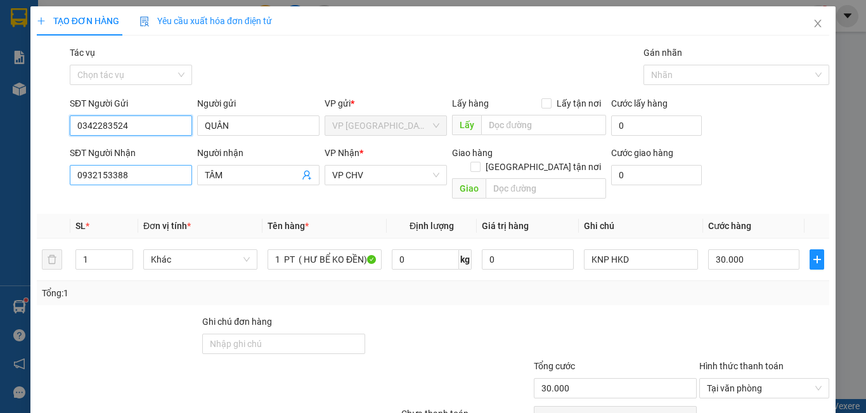
type input "0342283524"
drag, startPoint x: 136, startPoint y: 176, endPoint x: 0, endPoint y: 183, distance: 136.5
click at [0, 183] on div "TẠO ĐƠN HÀNG Yêu cầu xuất hóa đơn điện tử Transit Pickup Surcharge Ids Transit …" at bounding box center [433, 206] width 866 height 413
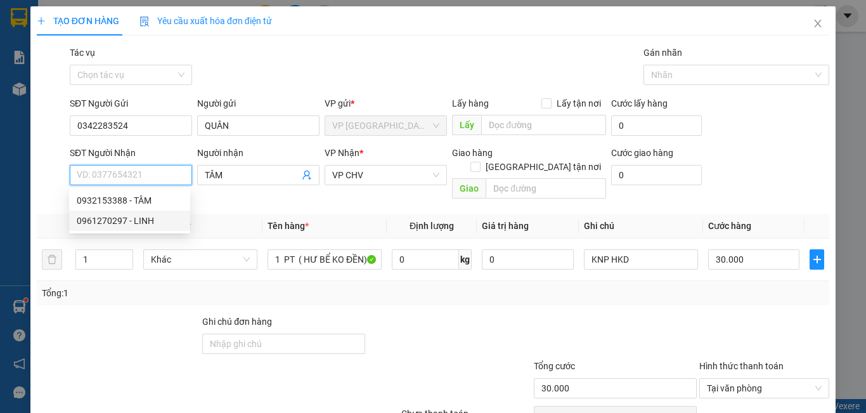
click at [123, 217] on div "0961270297 - LINH" at bounding box center [130, 221] width 106 height 14
type input "0961270297"
type input "LINH"
type input "20.000"
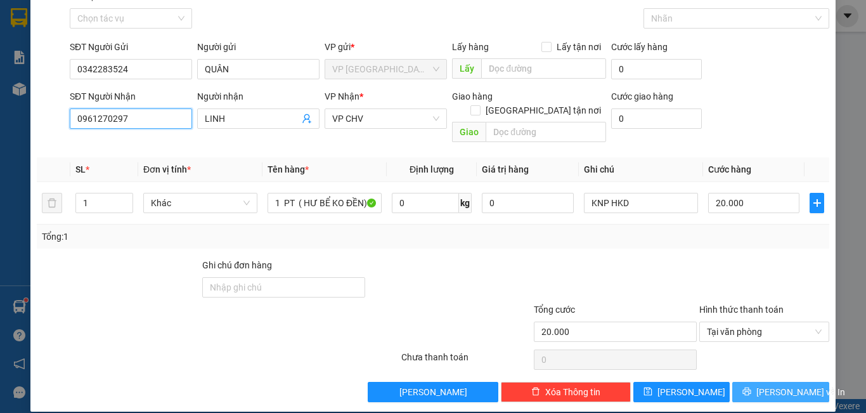
type input "0961270297"
click at [767, 385] on span "[PERSON_NAME] và In" at bounding box center [800, 392] width 89 height 14
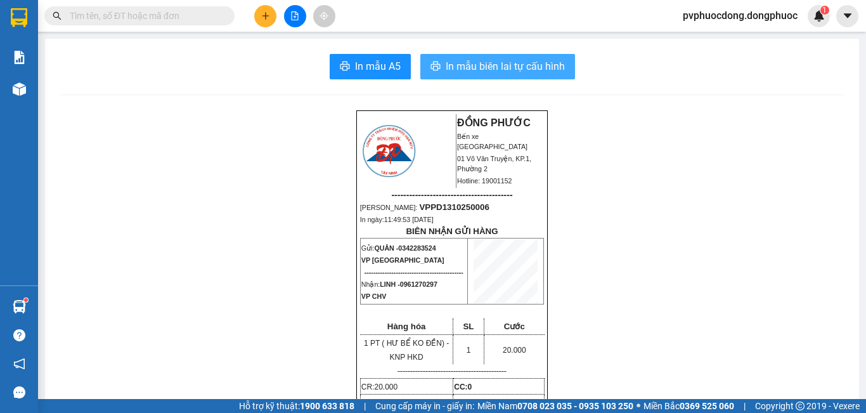
click at [476, 68] on span "In mẫu biên lai tự cấu hình" at bounding box center [505, 66] width 119 height 16
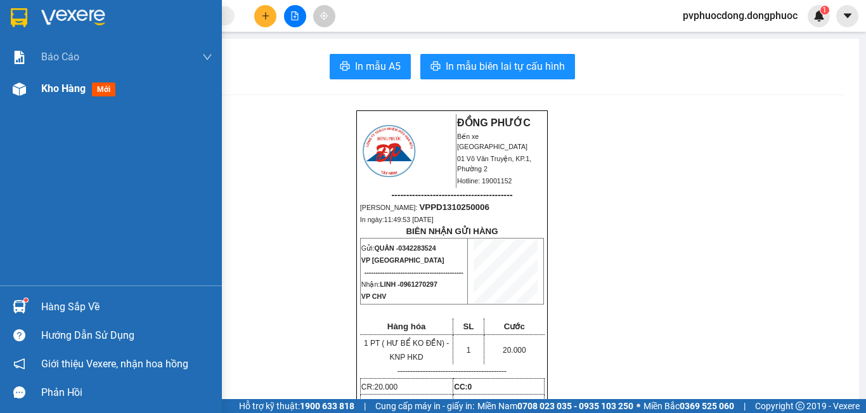
click at [25, 90] on div at bounding box center [19, 89] width 22 height 22
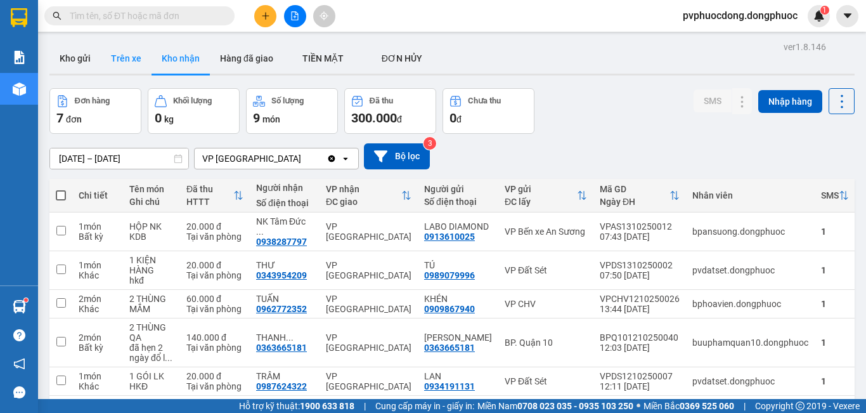
click at [137, 60] on button "Trên xe" at bounding box center [126, 58] width 51 height 30
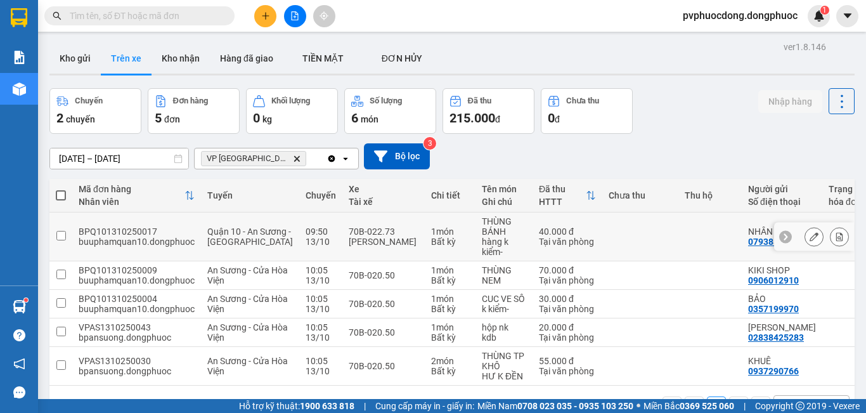
scroll to position [63, 0]
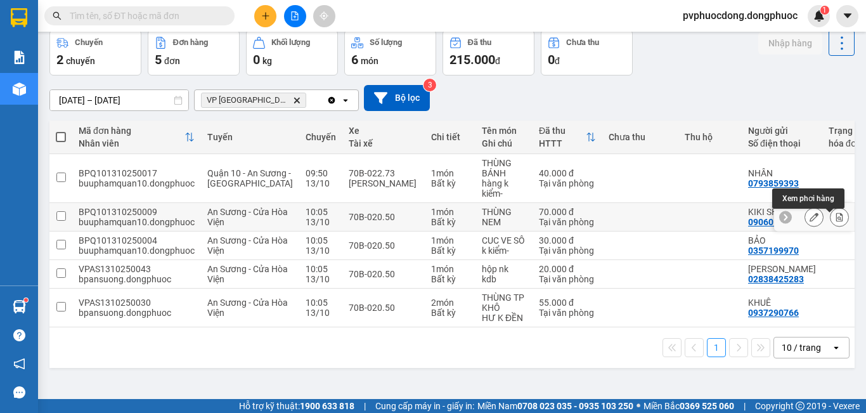
click at [835, 217] on icon at bounding box center [839, 216] width 9 height 9
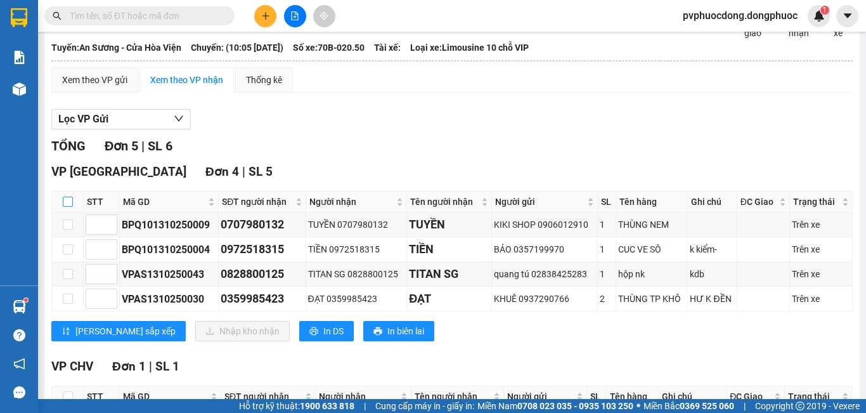
click at [63, 207] on input "checkbox" at bounding box center [68, 202] width 10 height 10
checkbox input "true"
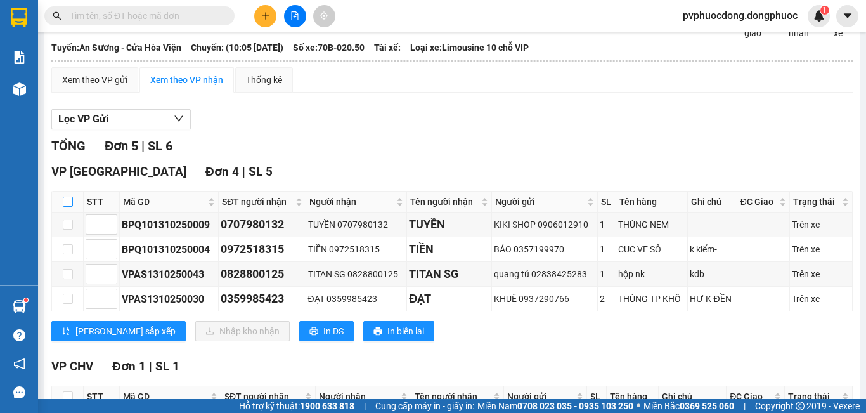
checkbox input "true"
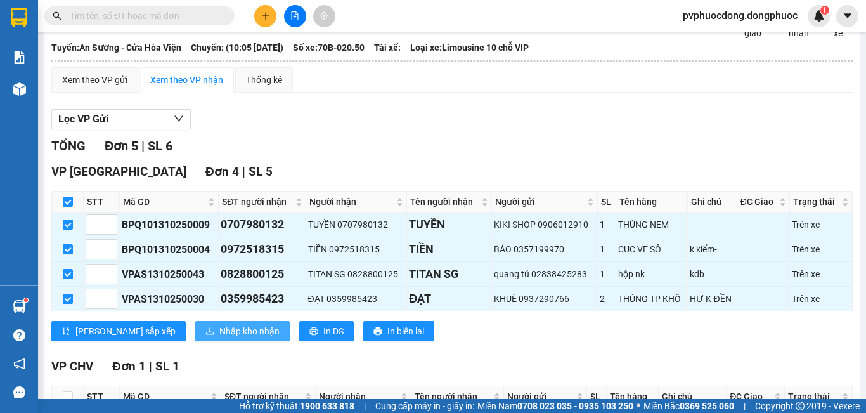
click at [219, 338] on span "Nhập kho nhận" at bounding box center [249, 331] width 60 height 14
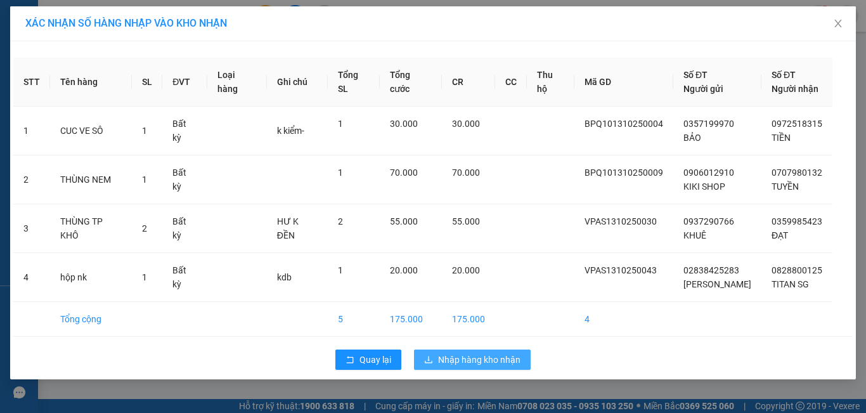
click at [472, 363] on span "Nhập hàng kho nhận" at bounding box center [479, 360] width 82 height 14
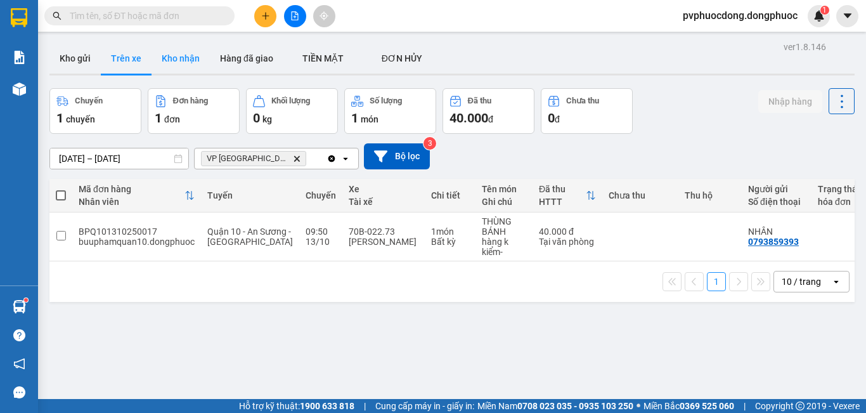
click at [185, 56] on button "Kho nhận" at bounding box center [181, 58] width 58 height 30
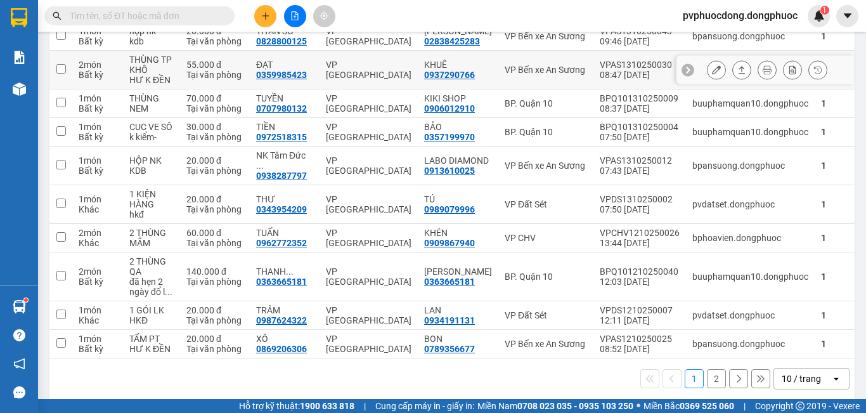
scroll to position [202, 0]
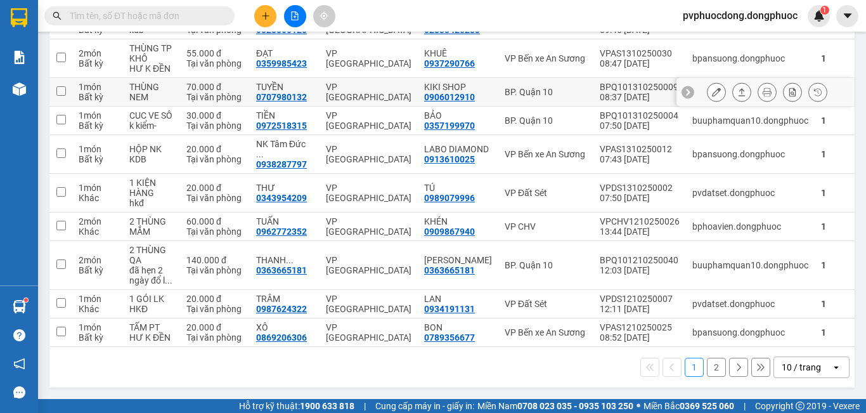
click at [737, 96] on icon at bounding box center [741, 92] width 9 height 9
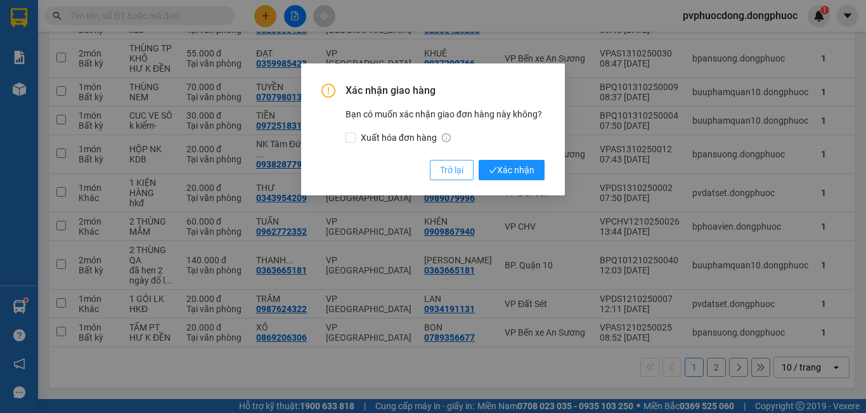
click at [458, 174] on span "Trở lại" at bounding box center [451, 170] width 23 height 14
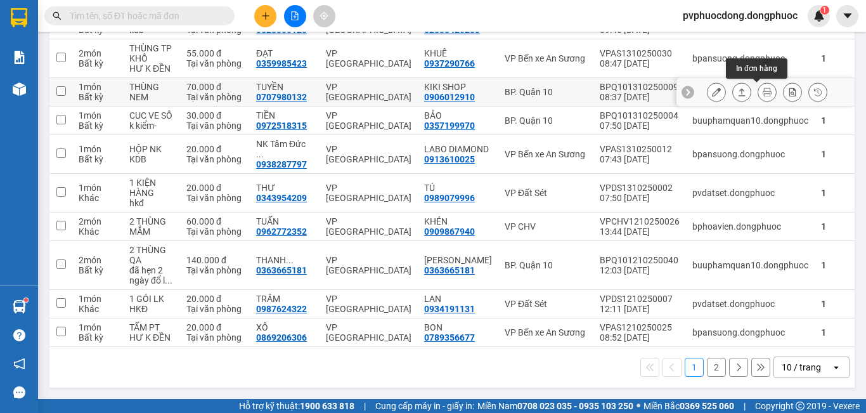
click at [758, 87] on button at bounding box center [767, 92] width 18 height 22
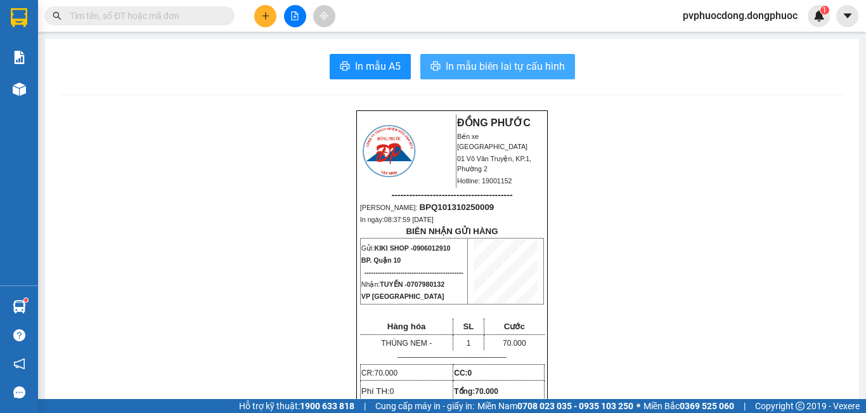
click at [495, 64] on span "In mẫu biên lai tự cấu hình" at bounding box center [505, 66] width 119 height 16
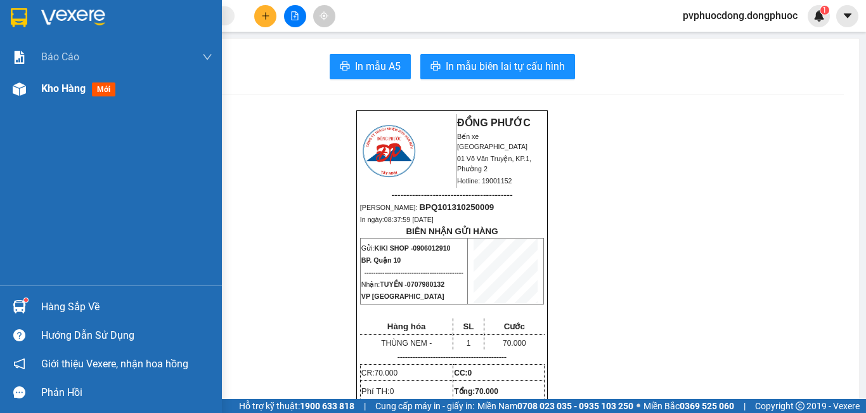
click at [10, 91] on div at bounding box center [19, 89] width 22 height 22
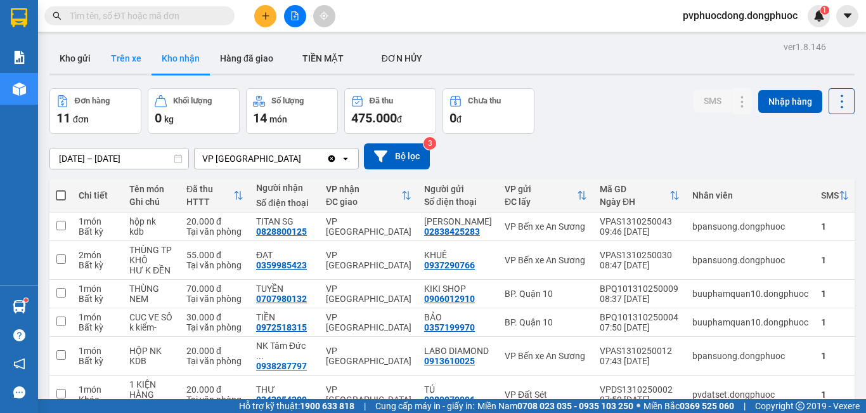
click at [126, 57] on button "Trên xe" at bounding box center [126, 58] width 51 height 30
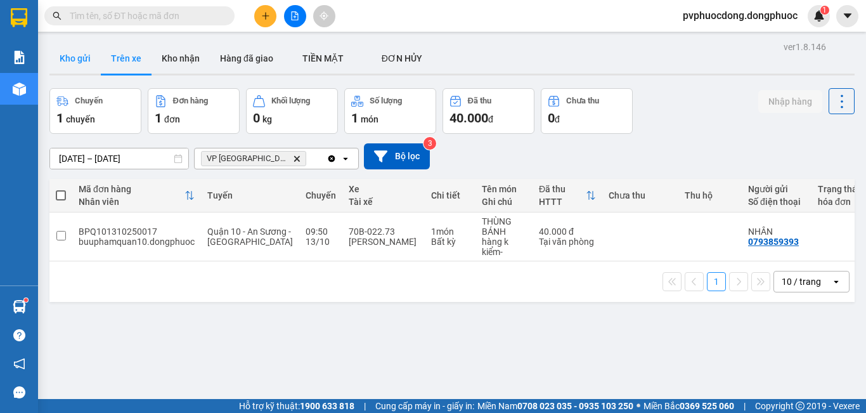
click at [77, 66] on button "Kho gửi" at bounding box center [74, 58] width 51 height 30
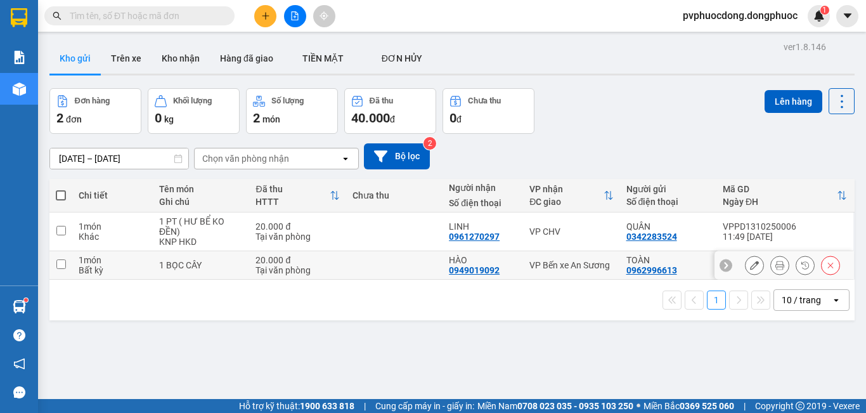
click at [400, 267] on td at bounding box center [394, 265] width 96 height 29
checkbox input "true"
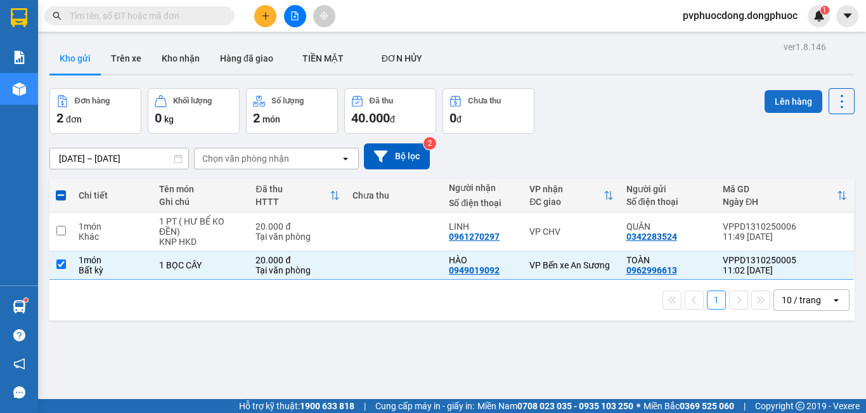
click at [801, 99] on button "Lên hàng" at bounding box center [794, 101] width 58 height 23
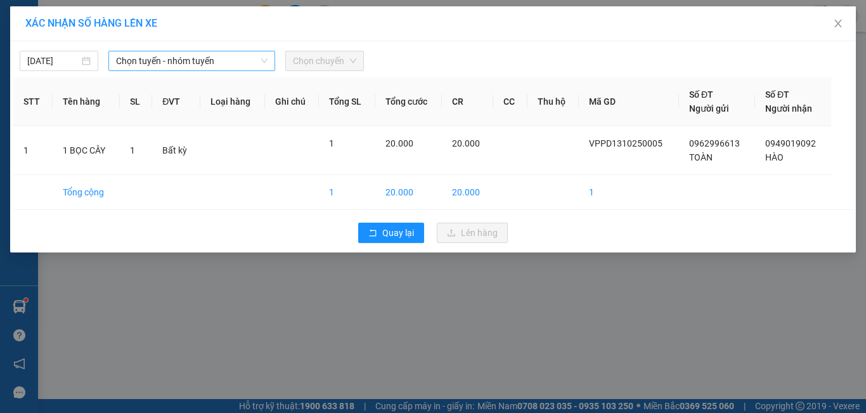
click at [259, 62] on span "Chọn tuyến - nhóm tuyến" at bounding box center [192, 60] width 152 height 19
click at [266, 66] on span "Chọn tuyến - nhóm tuyến" at bounding box center [192, 60] width 152 height 19
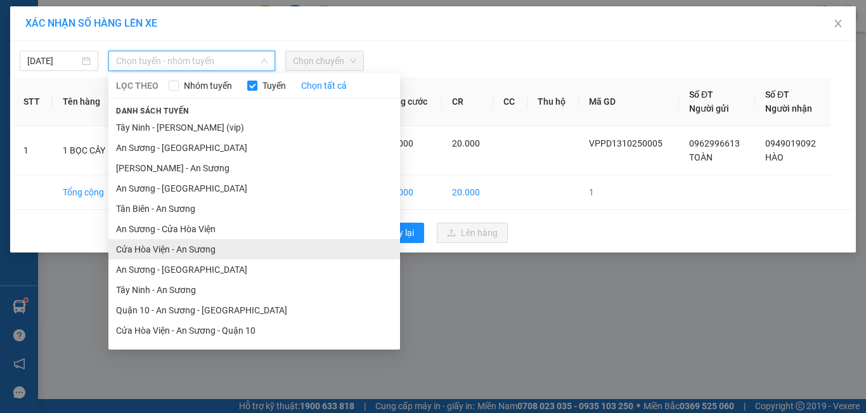
click at [167, 250] on li "Cửa Hòa Viện - An Sương" at bounding box center [254, 249] width 292 height 20
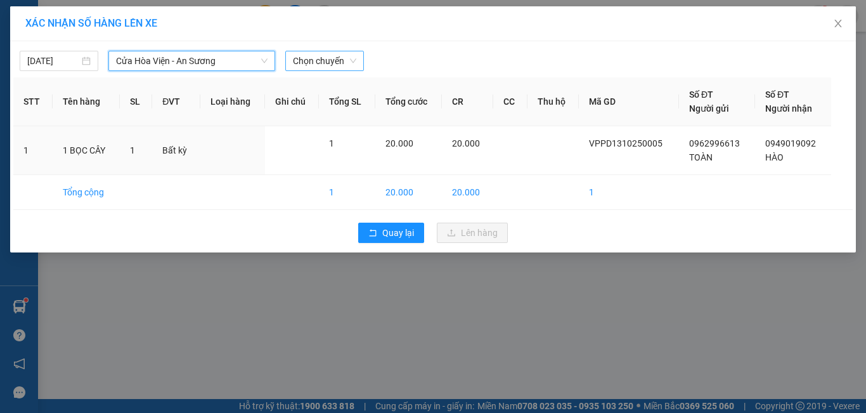
click at [331, 62] on span "Chọn chuyến" at bounding box center [324, 60] width 63 height 19
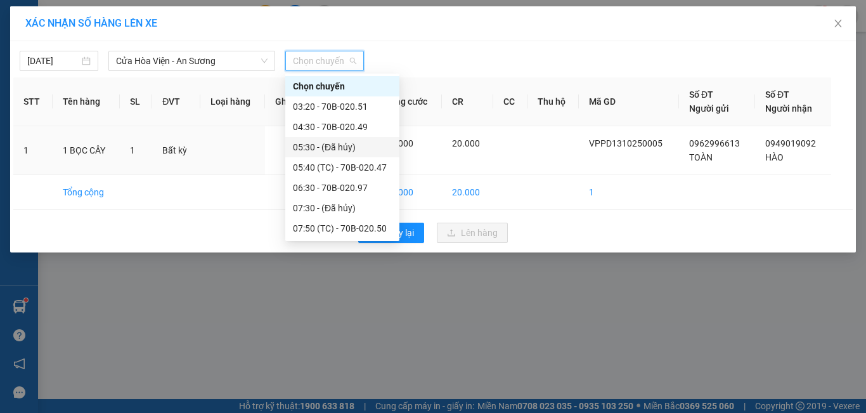
scroll to position [127, 0]
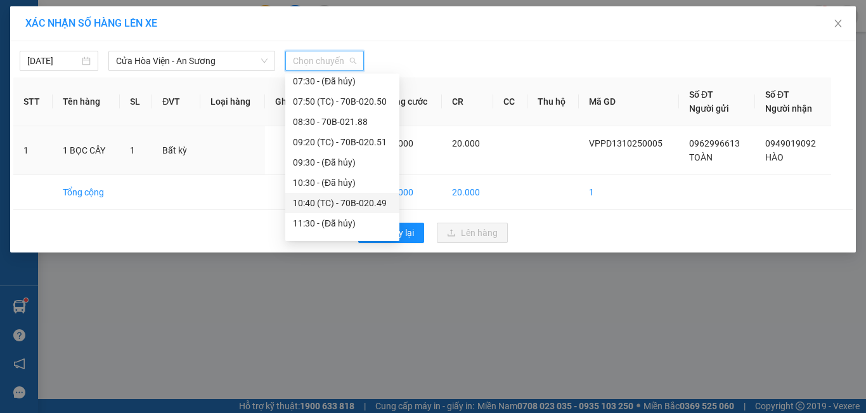
click at [369, 199] on div "10:40 (TC) - 70B-020.49" at bounding box center [342, 203] width 99 height 14
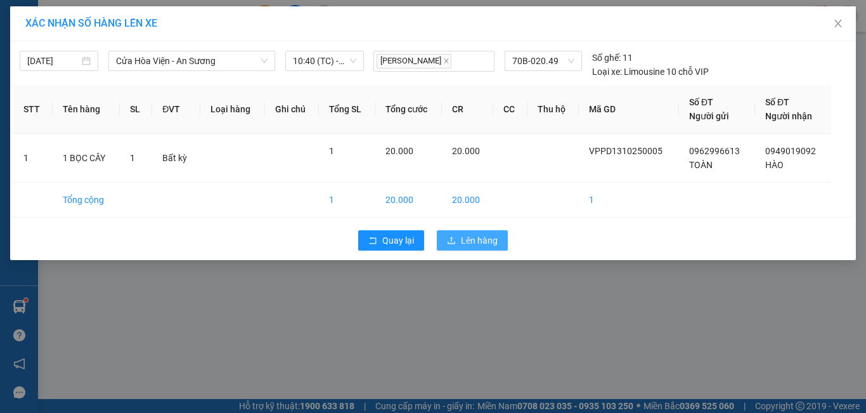
click at [466, 240] on span "Lên hàng" at bounding box center [479, 240] width 37 height 14
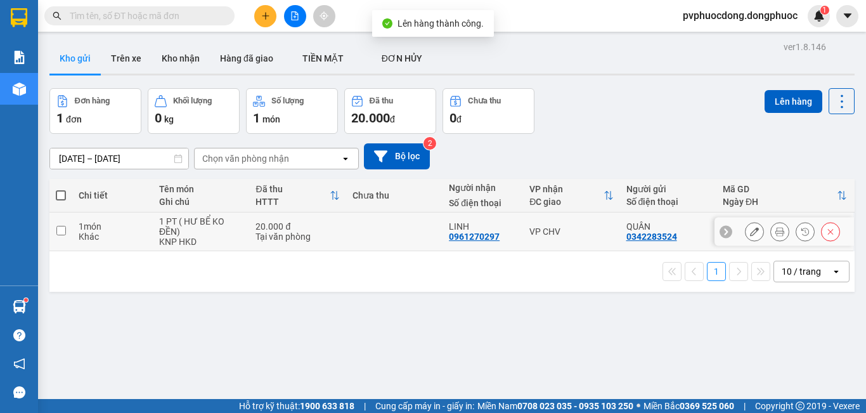
click at [215, 228] on div "1 PT ( HƯ BỂ KO ĐỀN)" at bounding box center [201, 226] width 84 height 20
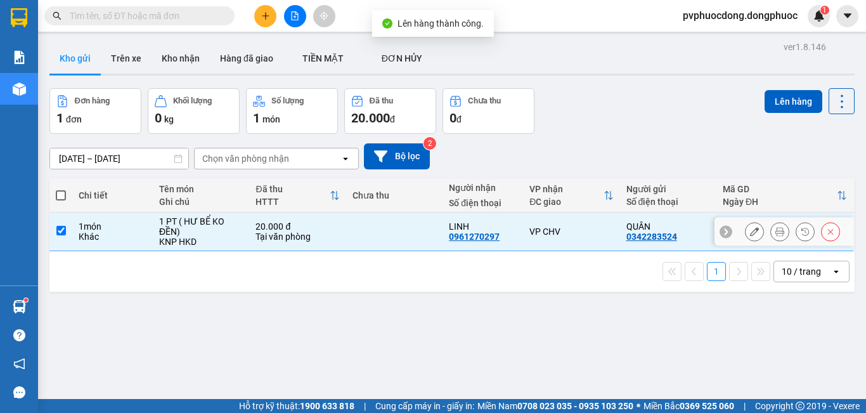
checkbox input "true"
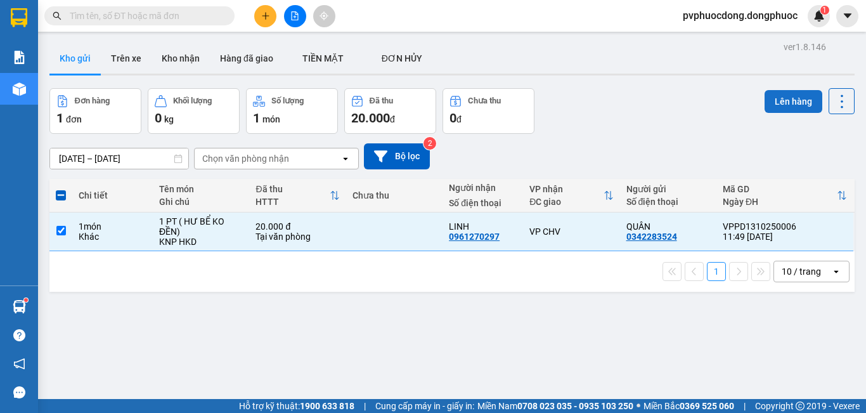
click at [779, 93] on button "Lên hàng" at bounding box center [794, 101] width 58 height 23
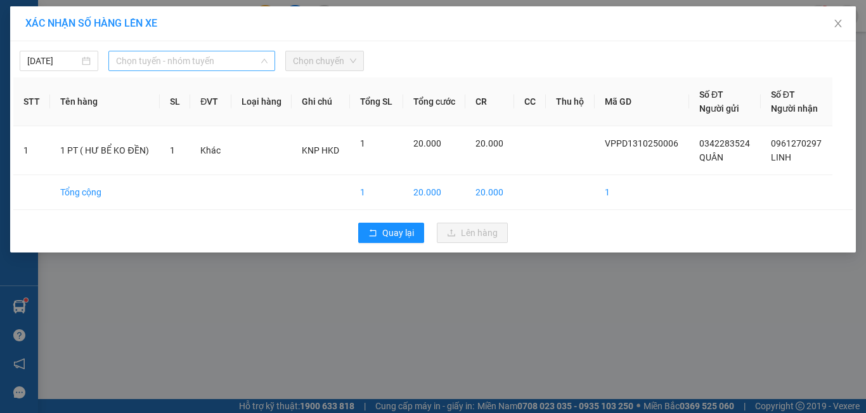
click at [259, 67] on span "Chọn tuyến - nhóm tuyến" at bounding box center [192, 60] width 152 height 19
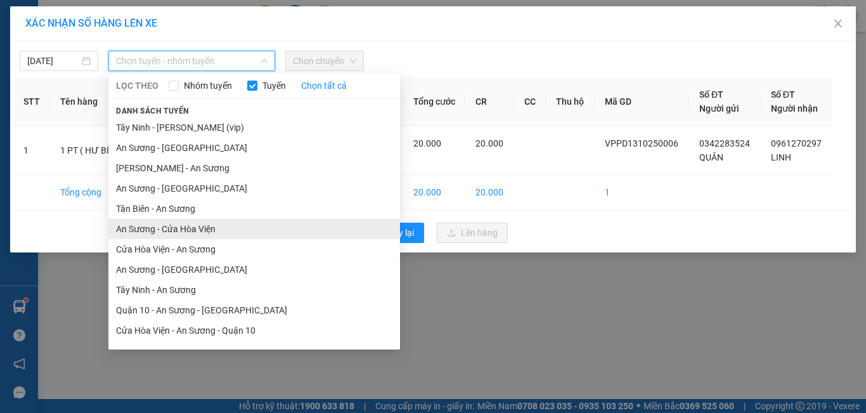
click at [179, 231] on li "An Sương - Cửa Hòa Viện" at bounding box center [254, 229] width 292 height 20
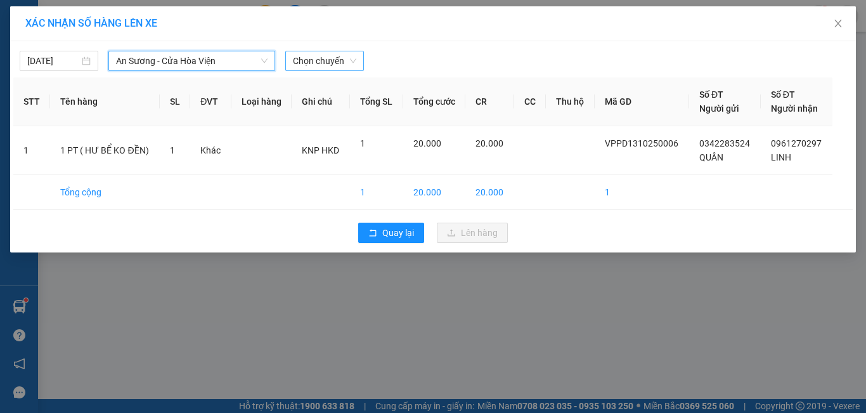
click at [344, 56] on span "Chọn chuyến" at bounding box center [324, 60] width 63 height 19
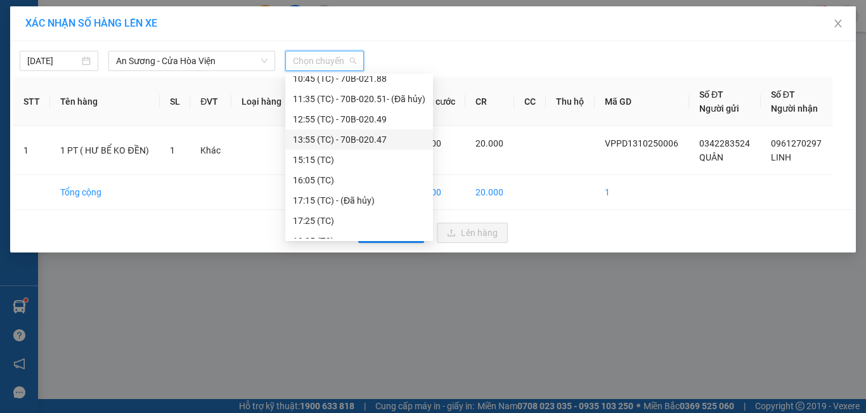
scroll to position [63, 0]
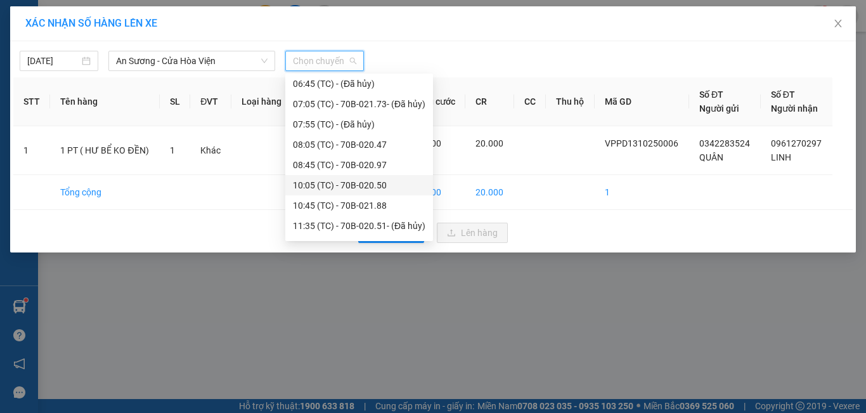
click at [389, 181] on div "10:05 (TC) - 70B-020.50" at bounding box center [359, 185] width 133 height 14
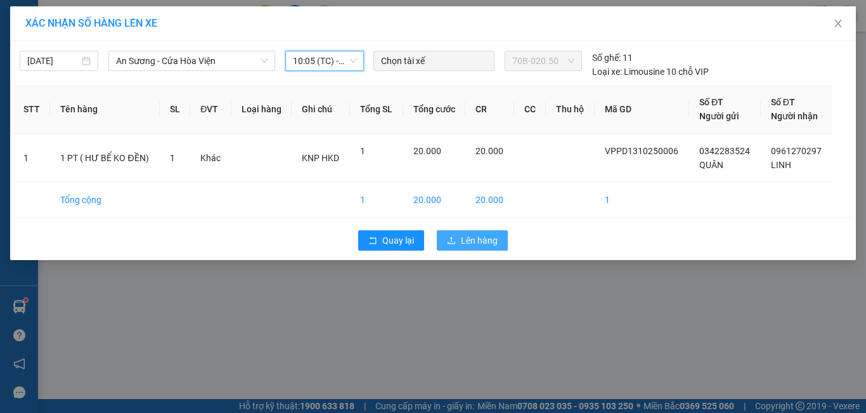
click at [483, 242] on span "Lên hàng" at bounding box center [479, 240] width 37 height 14
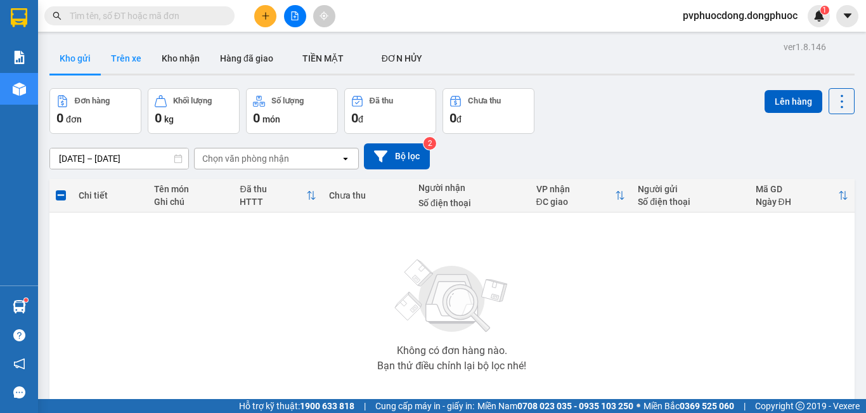
click at [124, 66] on button "Trên xe" at bounding box center [126, 58] width 51 height 30
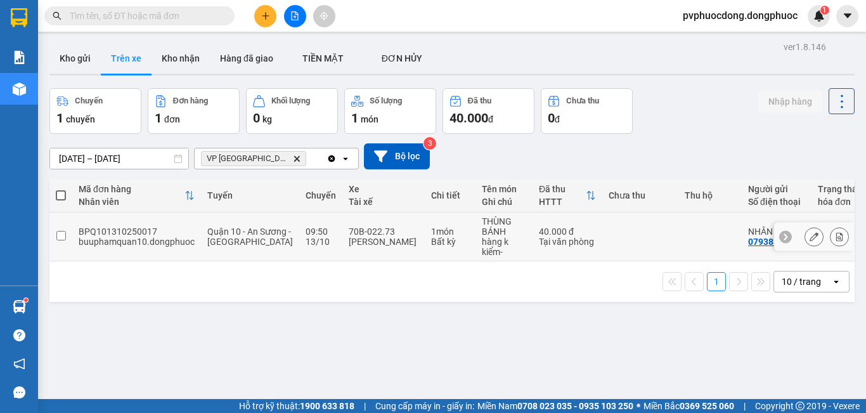
click at [183, 239] on div "buuphamquan10.dongphuoc" at bounding box center [137, 242] width 116 height 10
checkbox input "true"
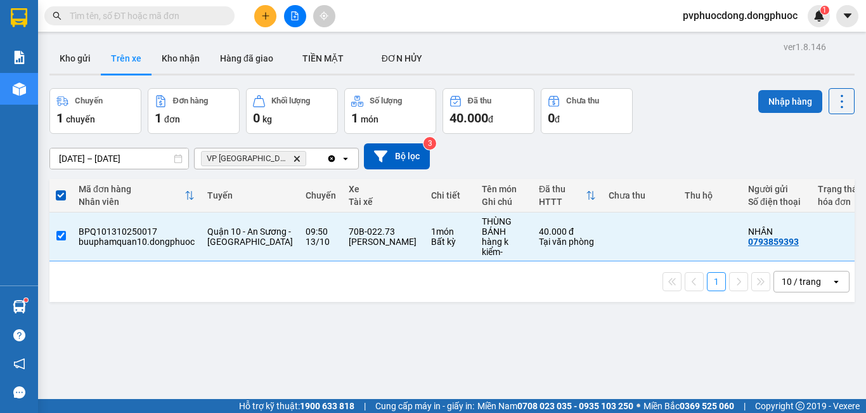
click at [771, 93] on button "Nhập hàng" at bounding box center [790, 101] width 64 height 23
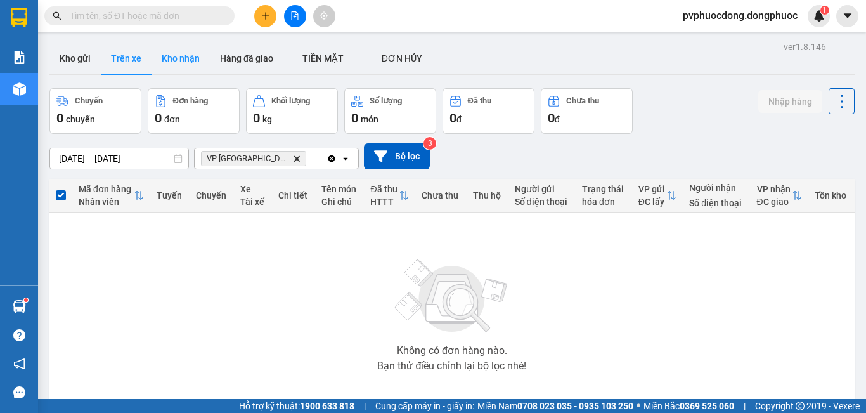
click at [193, 60] on button "Kho nhận" at bounding box center [181, 58] width 58 height 30
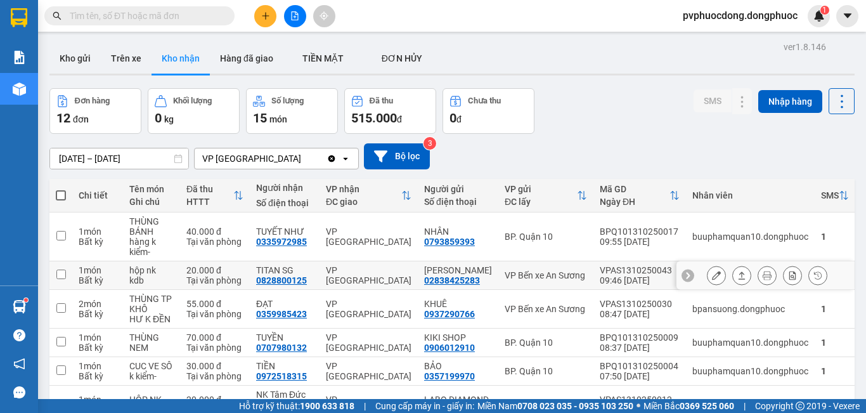
scroll to position [127, 0]
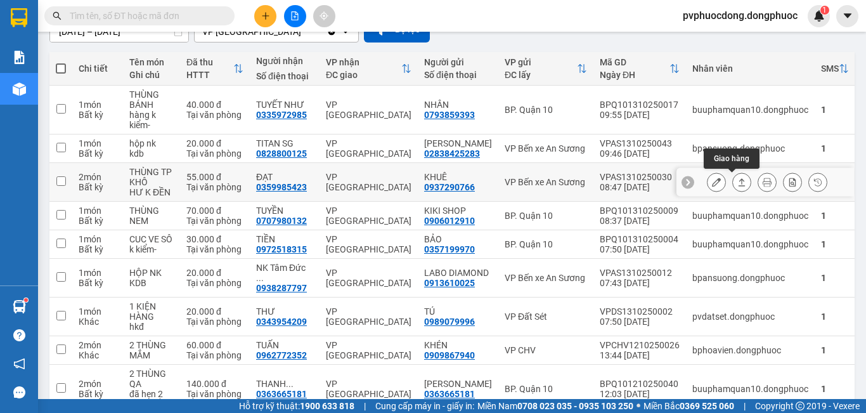
click at [737, 185] on button at bounding box center [742, 182] width 18 height 22
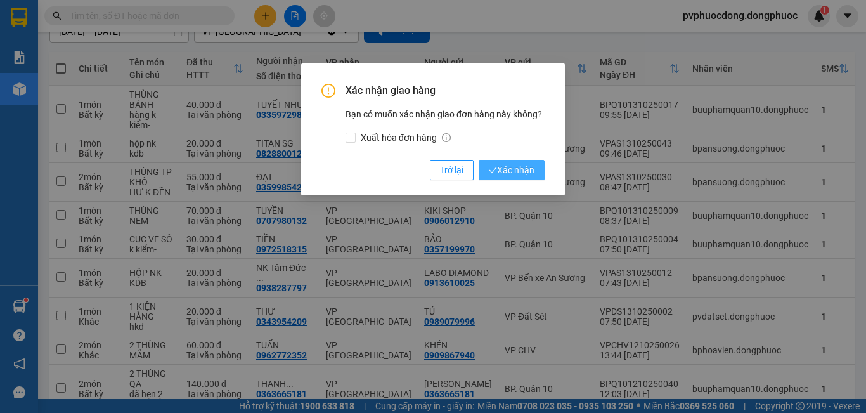
click at [512, 167] on span "Xác nhận" at bounding box center [512, 170] width 46 height 14
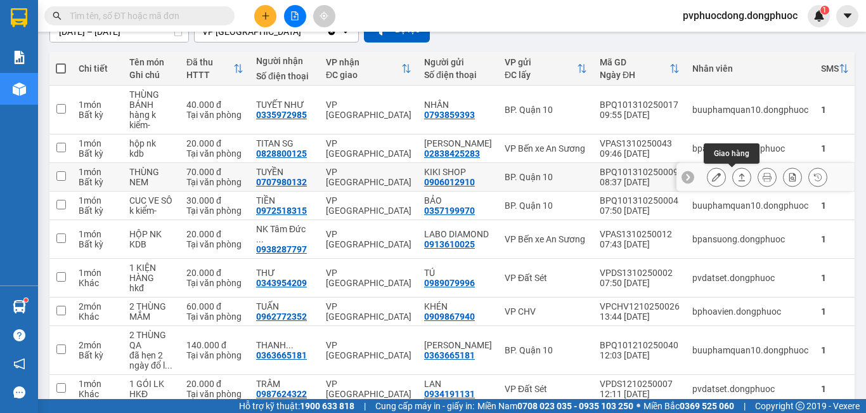
click at [737, 177] on icon at bounding box center [741, 176] width 9 height 9
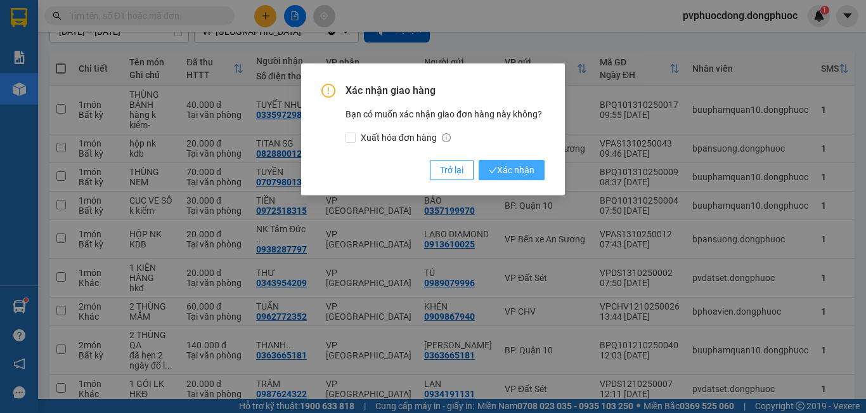
click at [511, 169] on span "Xác nhận" at bounding box center [512, 170] width 46 height 14
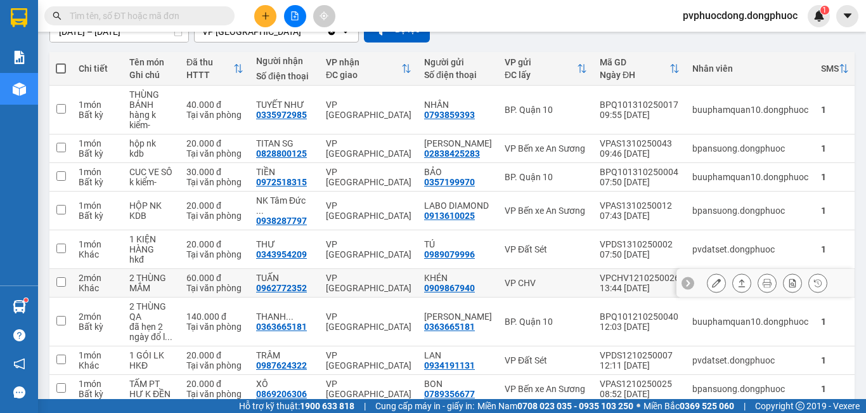
scroll to position [0, 0]
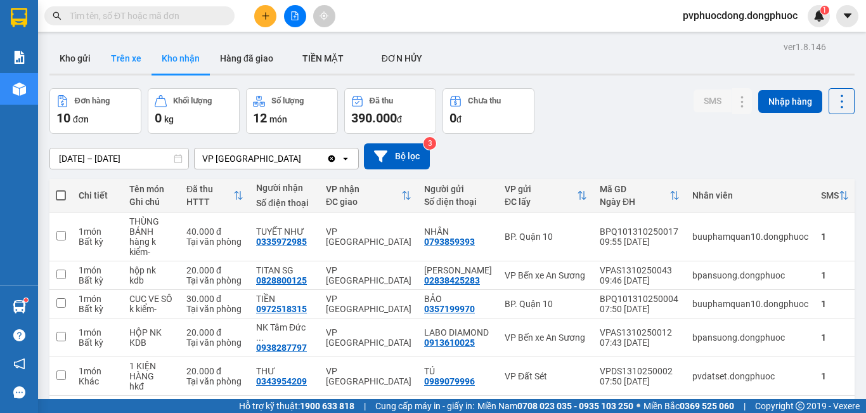
click at [120, 55] on button "Trên xe" at bounding box center [126, 58] width 51 height 30
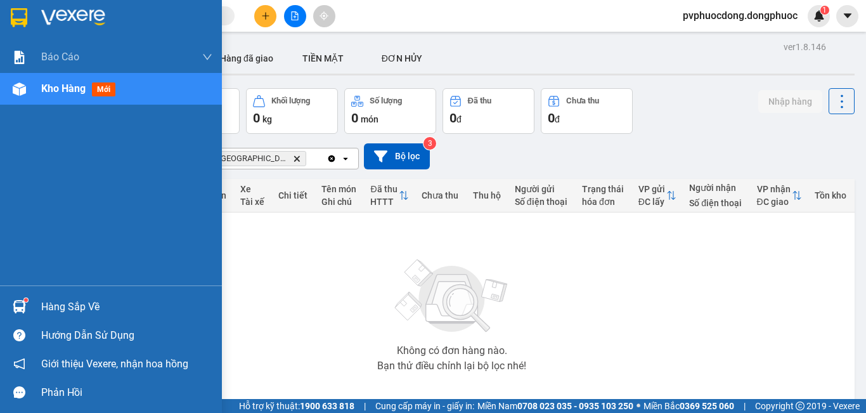
click at [53, 302] on div "Hàng sắp về" at bounding box center [126, 306] width 171 height 19
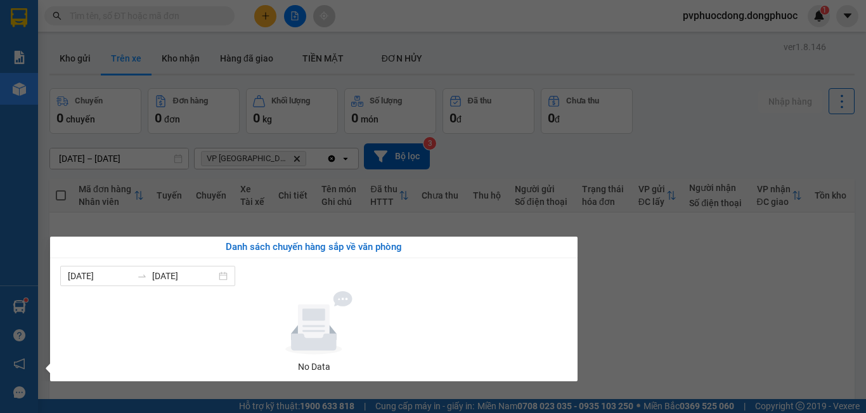
click at [711, 306] on section "Kết quả tìm kiếm ( 0 ) Bộ lọc No Data pvphuocdong.dongphuoc 1 Báo cáo Mẫu 1: Bá…" at bounding box center [433, 206] width 866 height 413
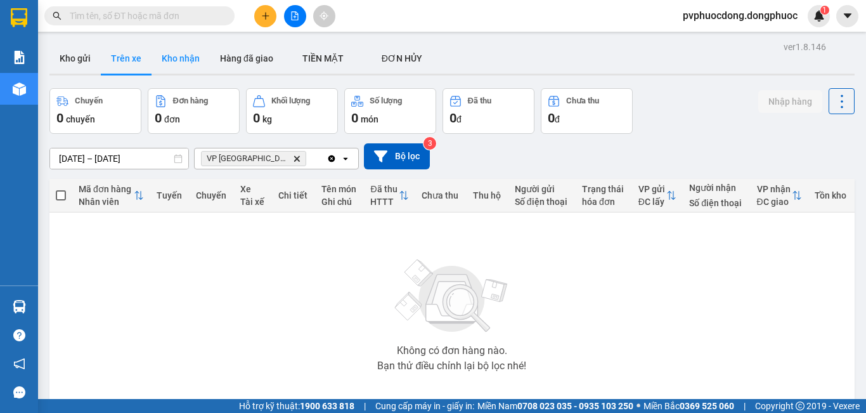
click at [179, 65] on button "Kho nhận" at bounding box center [181, 58] width 58 height 30
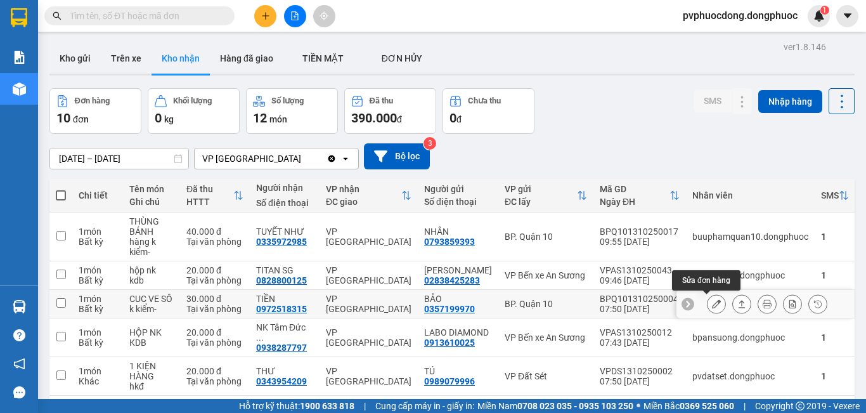
click at [708, 301] on button at bounding box center [717, 304] width 18 height 22
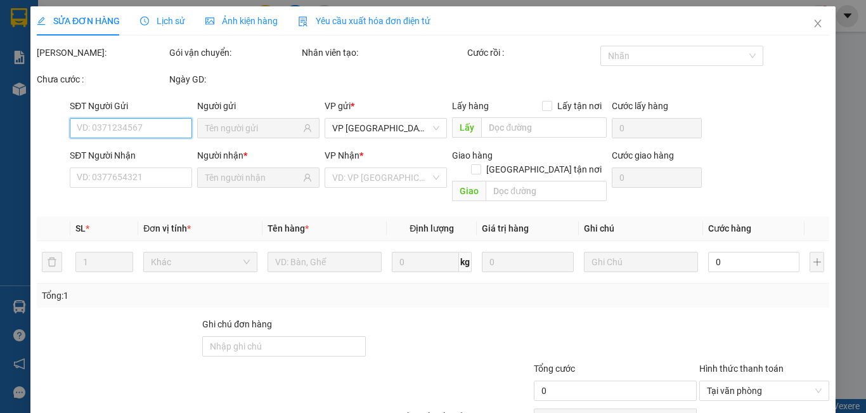
type input "0357199970"
type input "BẢO"
type input "0972518315"
type input "TIỀN"
type input "30.000"
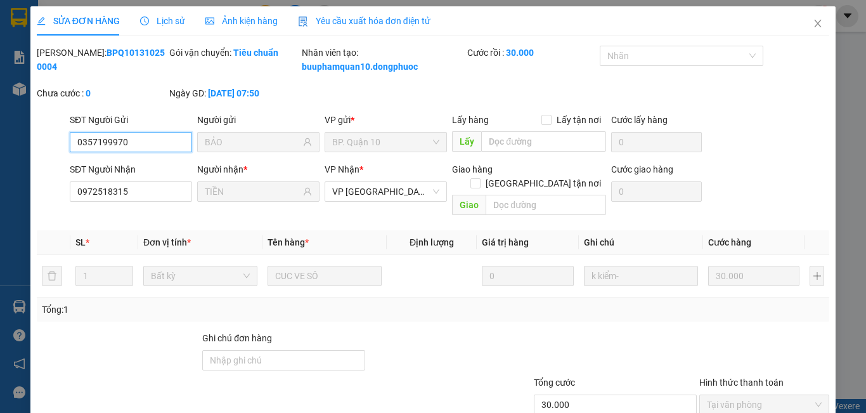
scroll to position [73, 0]
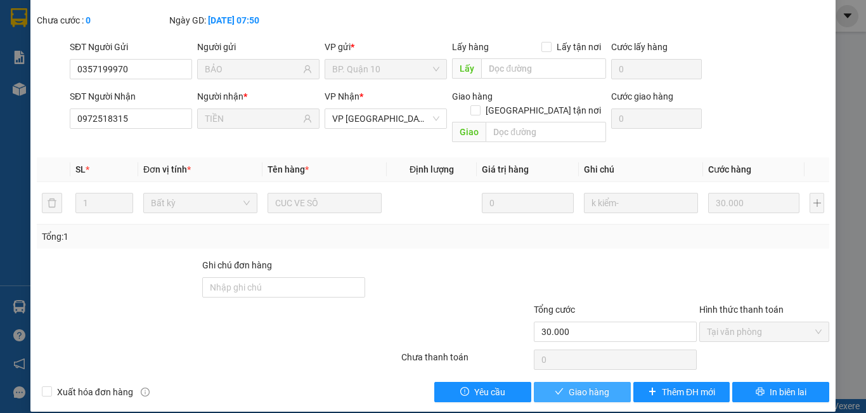
click at [573, 385] on span "Giao hàng" at bounding box center [589, 392] width 41 height 14
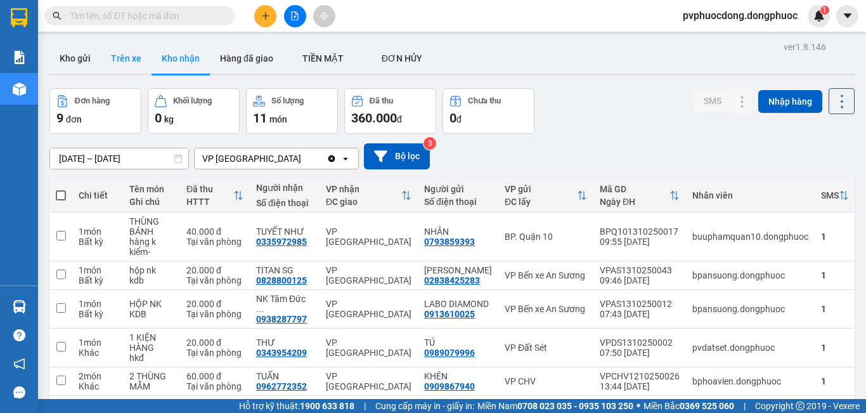
click at [131, 53] on button "Trên xe" at bounding box center [126, 58] width 51 height 30
